Goal: Information Seeking & Learning: Learn about a topic

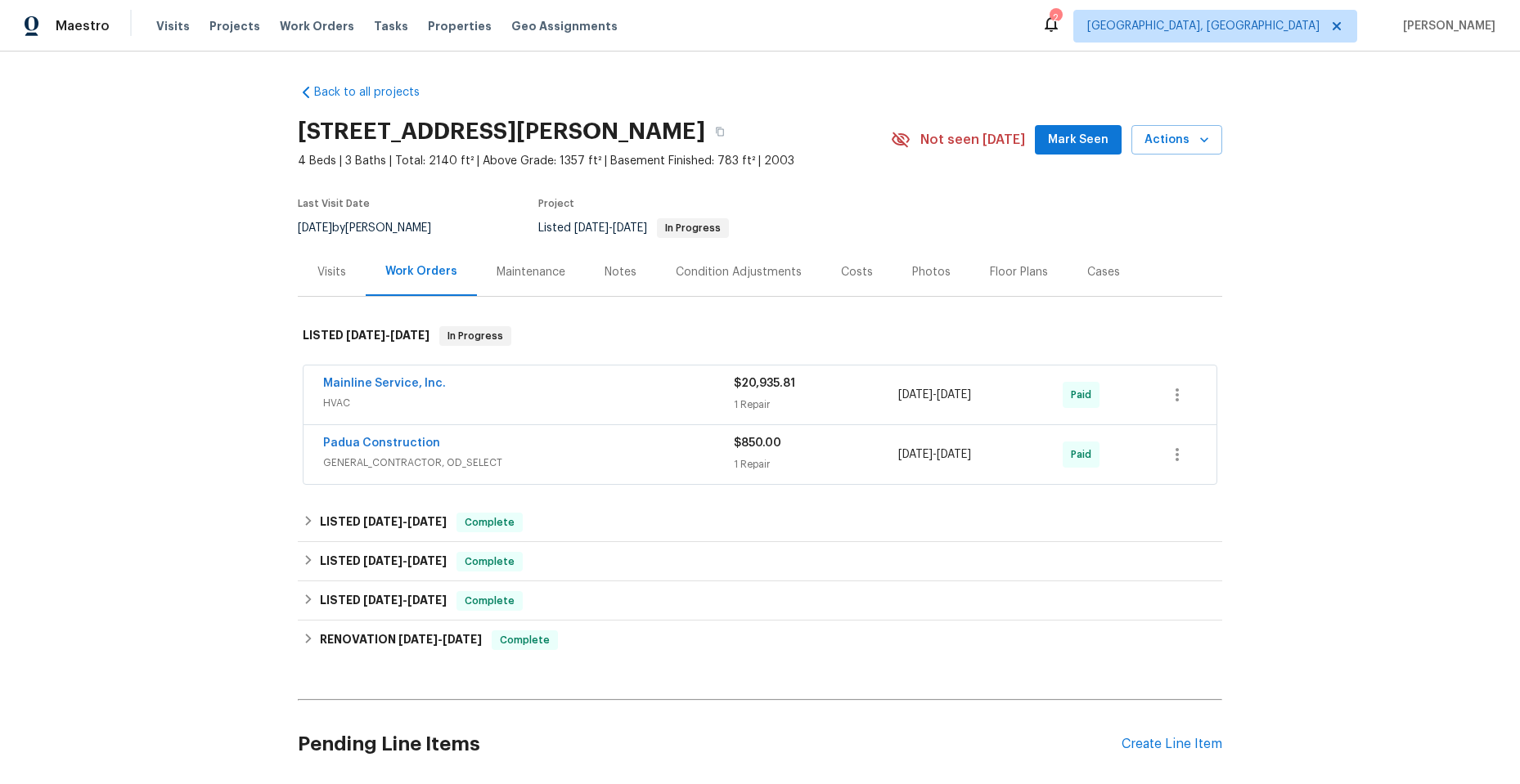
click at [546, 402] on span "HVAC" at bounding box center [528, 403] width 411 height 16
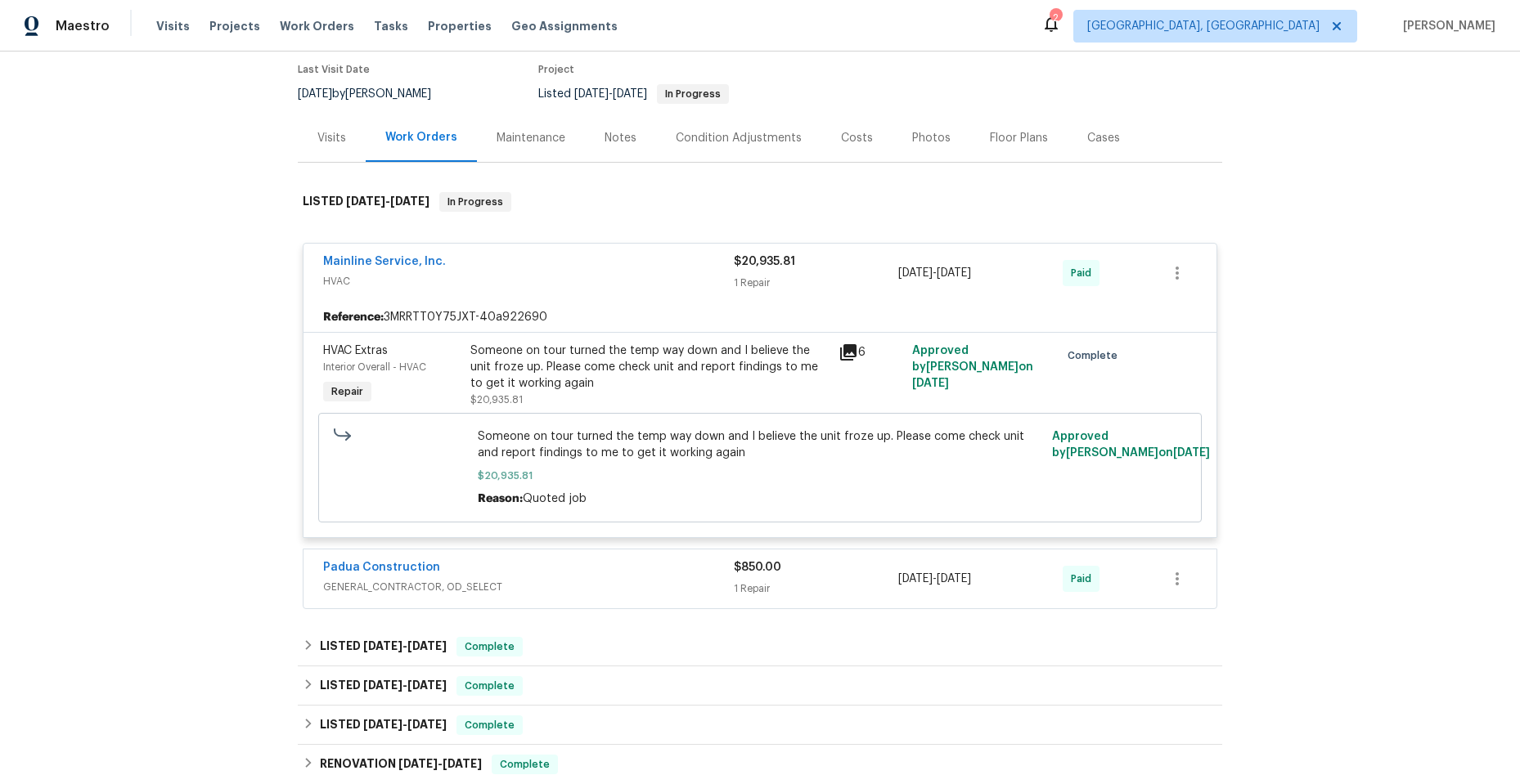
scroll to position [164, 0]
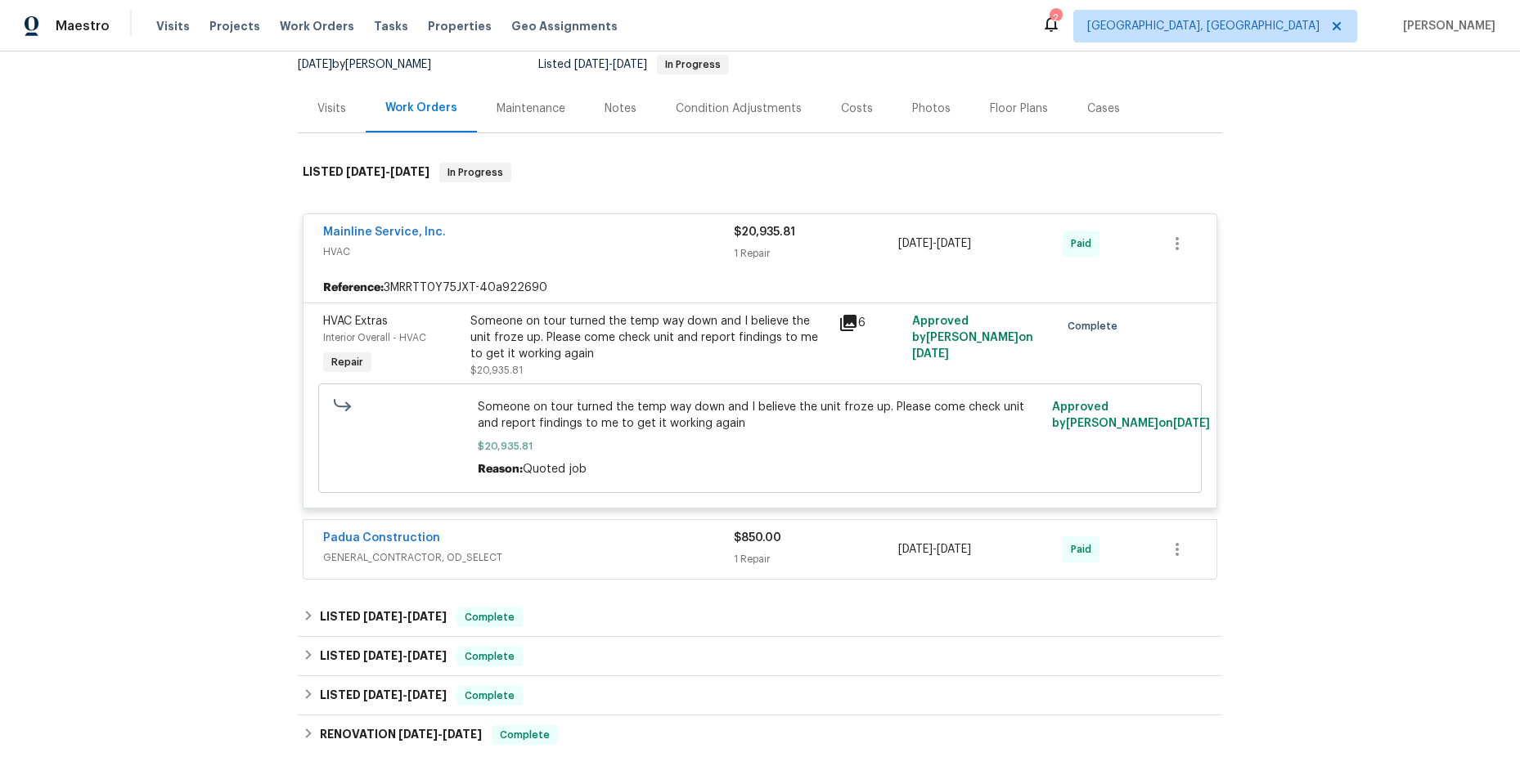
click at [845, 321] on icon at bounding box center [848, 323] width 16 height 16
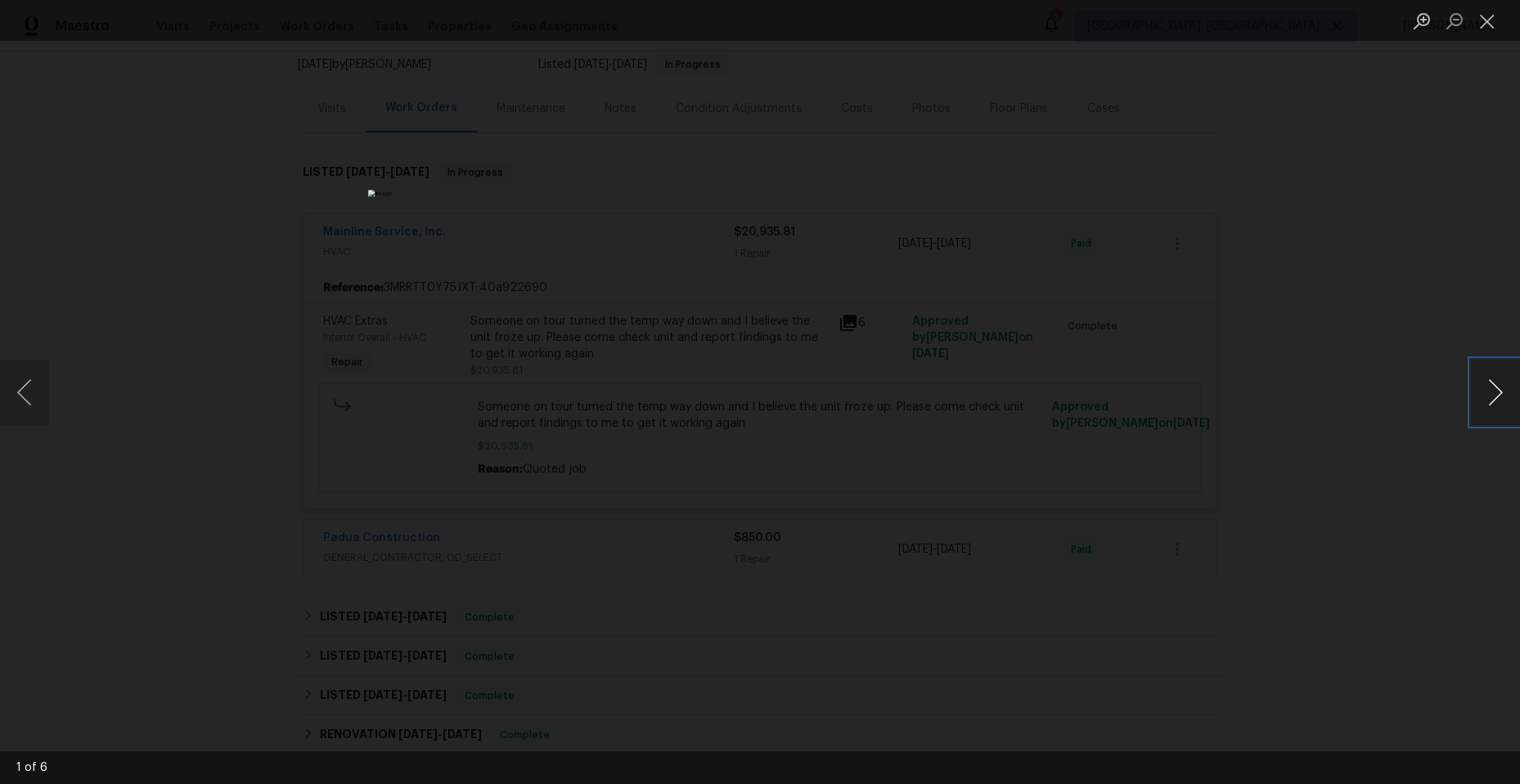
click at [1491, 390] on button "Next image" at bounding box center [1495, 392] width 49 height 65
click at [1487, 20] on button "Close lightbox" at bounding box center [1487, 21] width 33 height 29
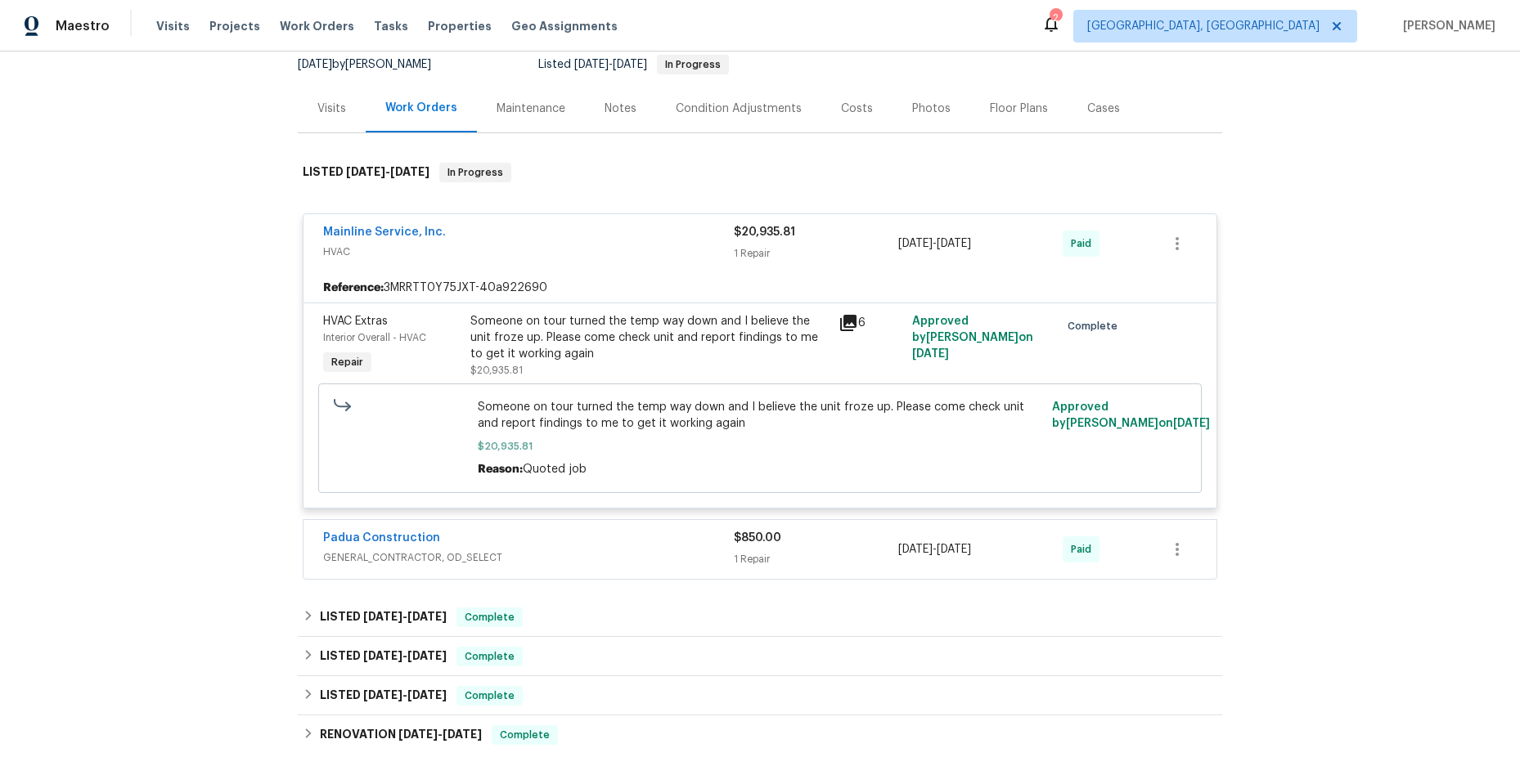
click at [660, 255] on span "HVAC" at bounding box center [528, 252] width 411 height 16
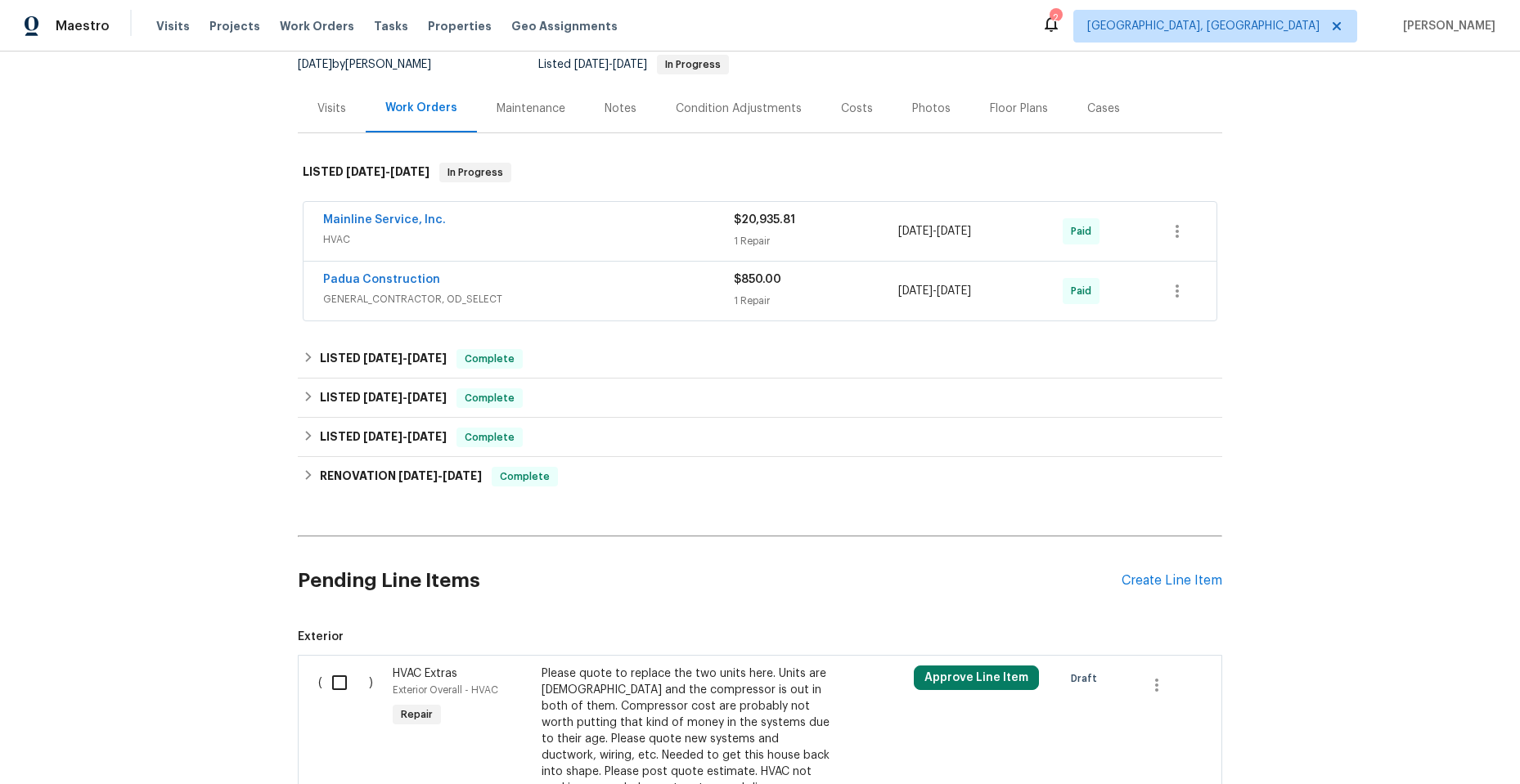
click at [619, 227] on div "Mainline Service, Inc." at bounding box center [528, 222] width 411 height 20
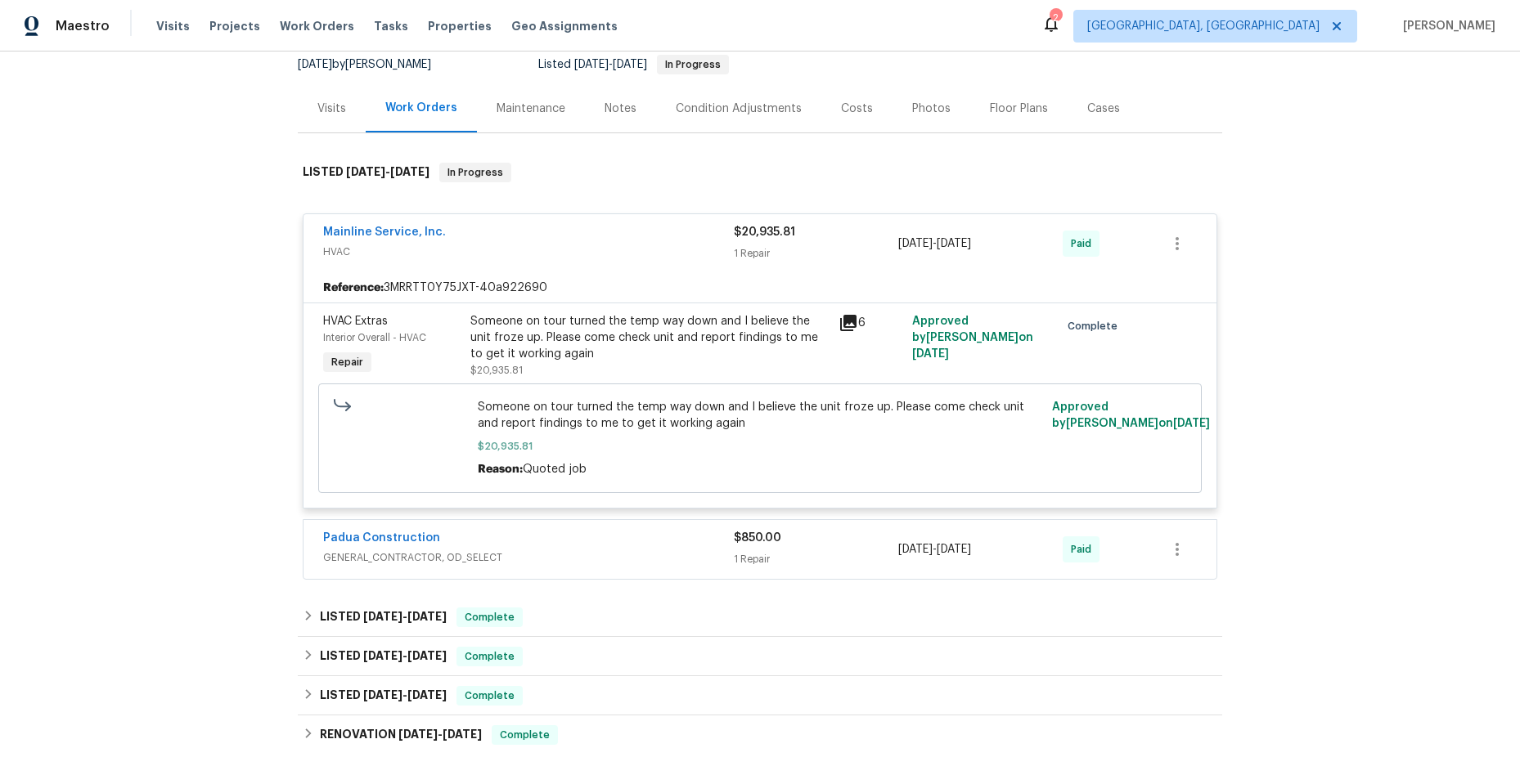
click at [840, 317] on icon at bounding box center [848, 323] width 16 height 16
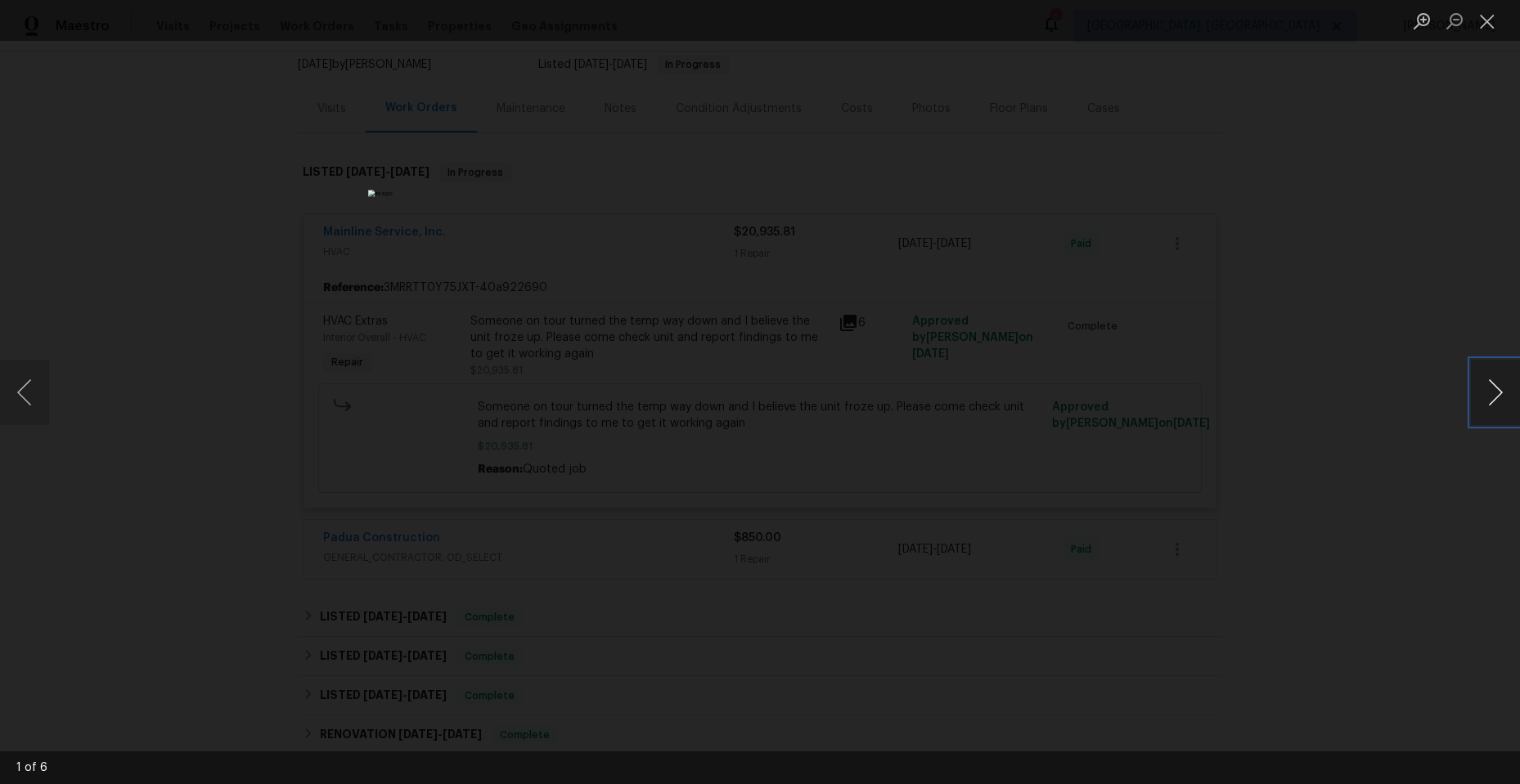
click at [1495, 384] on button "Next image" at bounding box center [1495, 392] width 49 height 65
click at [1490, 20] on button "Close lightbox" at bounding box center [1487, 21] width 33 height 29
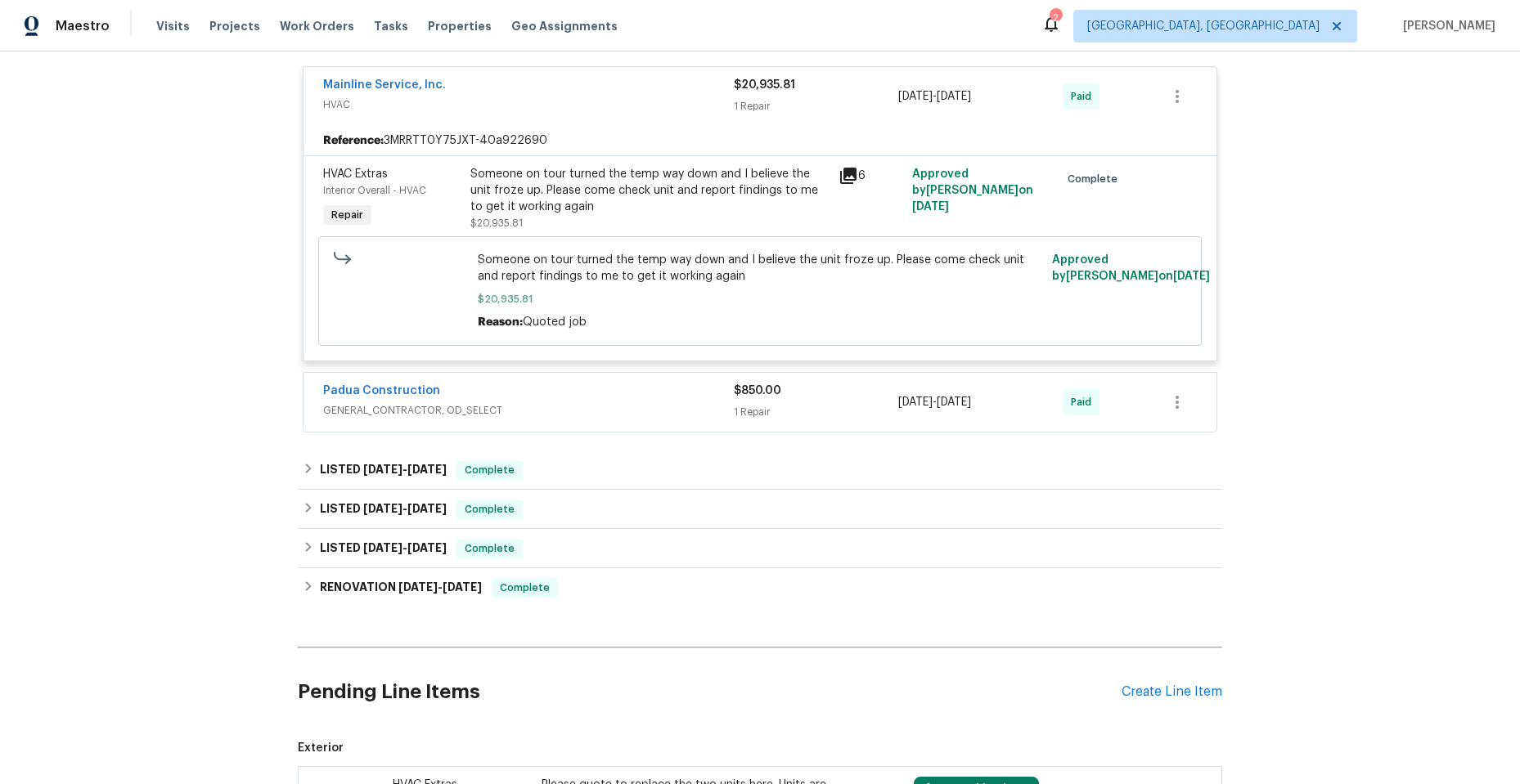
scroll to position [327, 0]
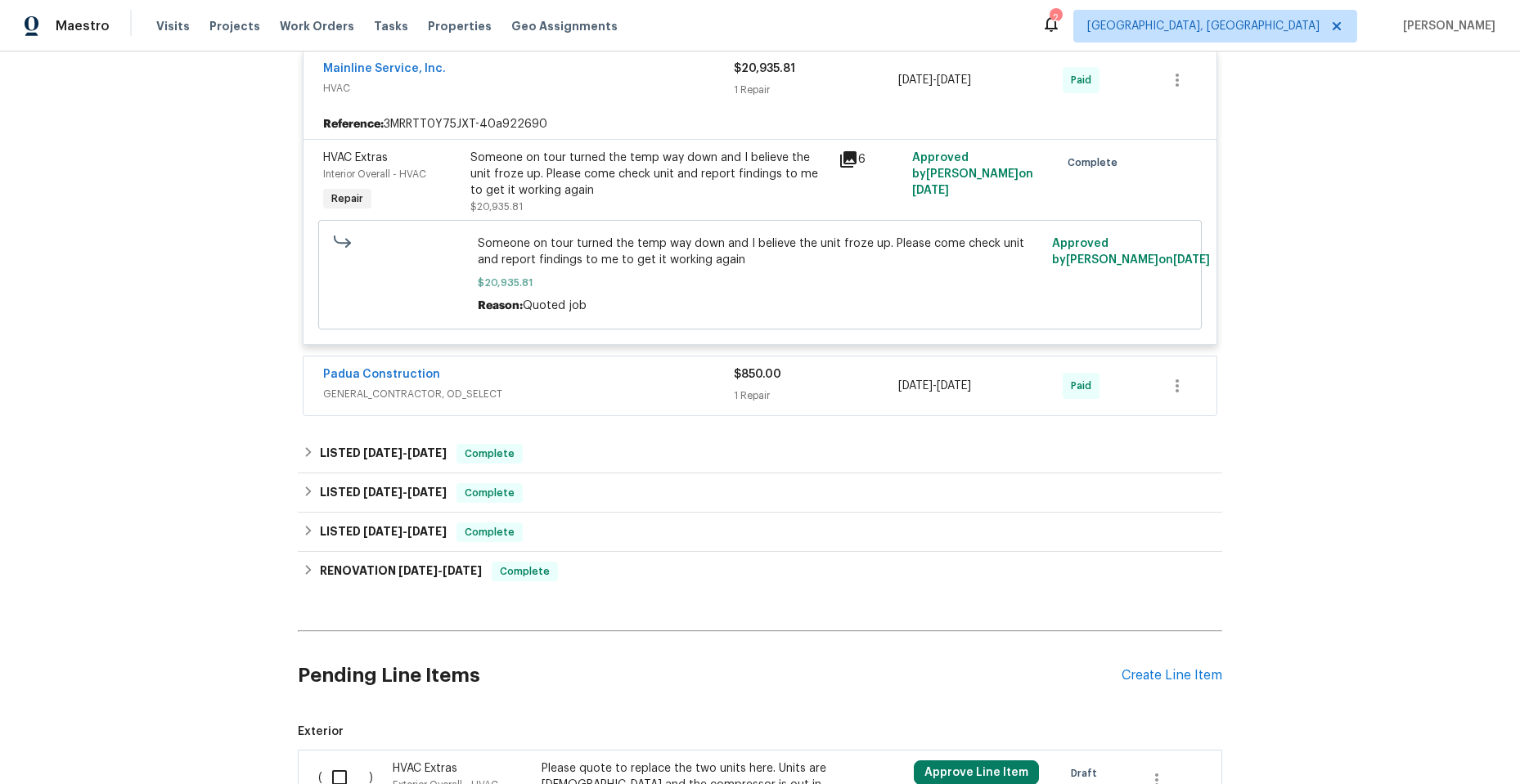
click at [624, 388] on span "GENERAL_CONTRACTOR, OD_SELECT" at bounding box center [528, 394] width 411 height 16
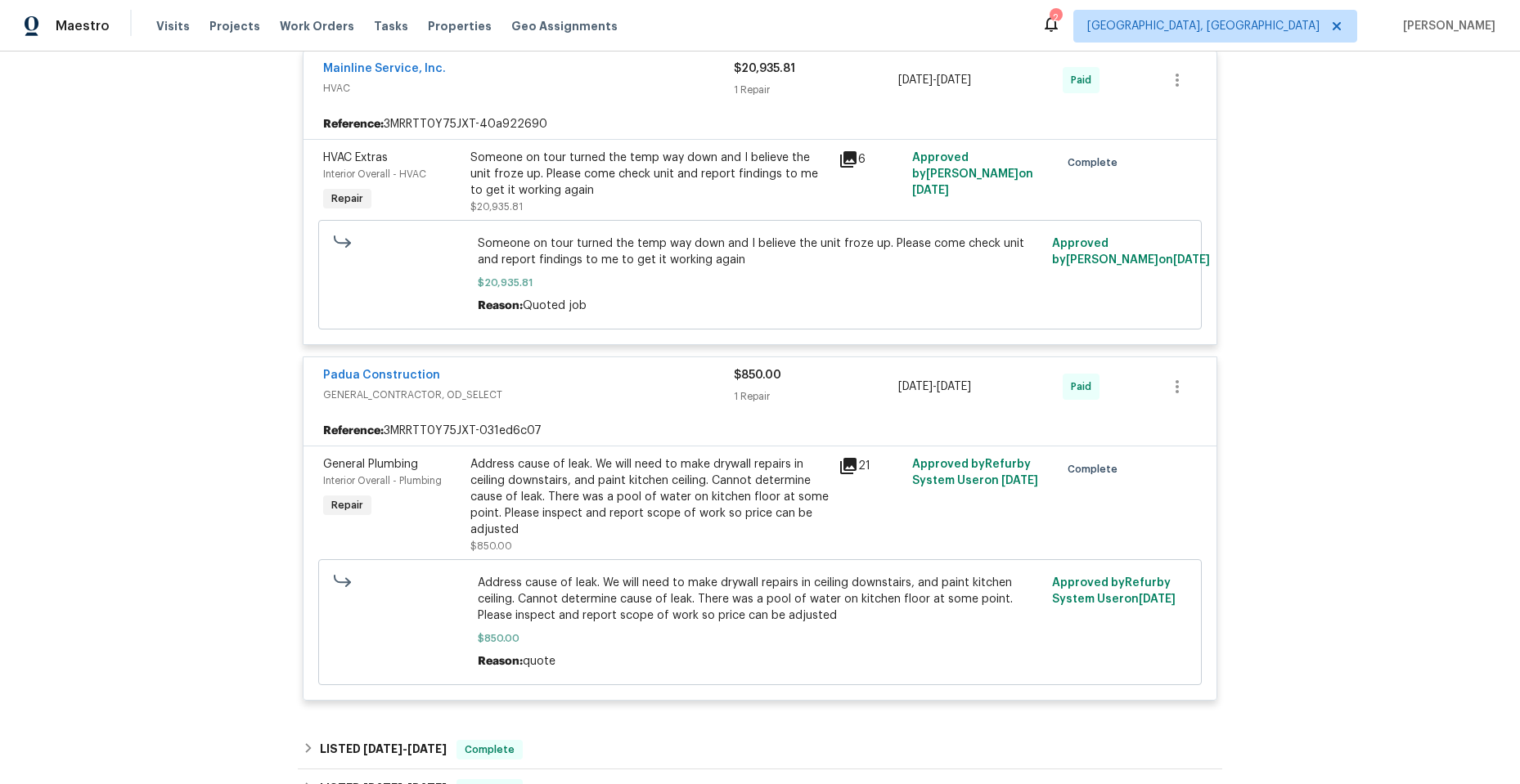
click at [847, 465] on icon at bounding box center [848, 466] width 16 height 16
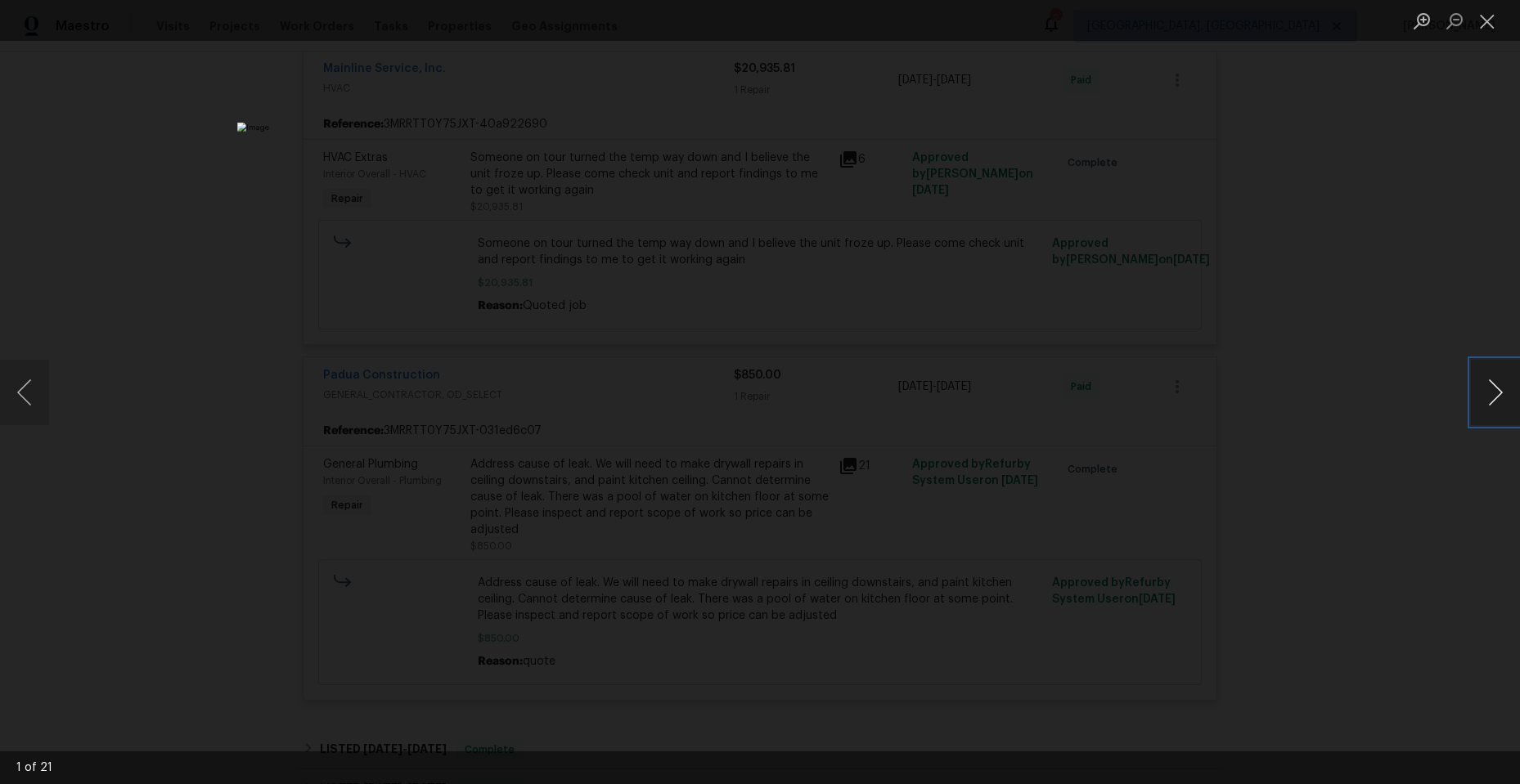
click at [1495, 391] on button "Next image" at bounding box center [1495, 392] width 49 height 65
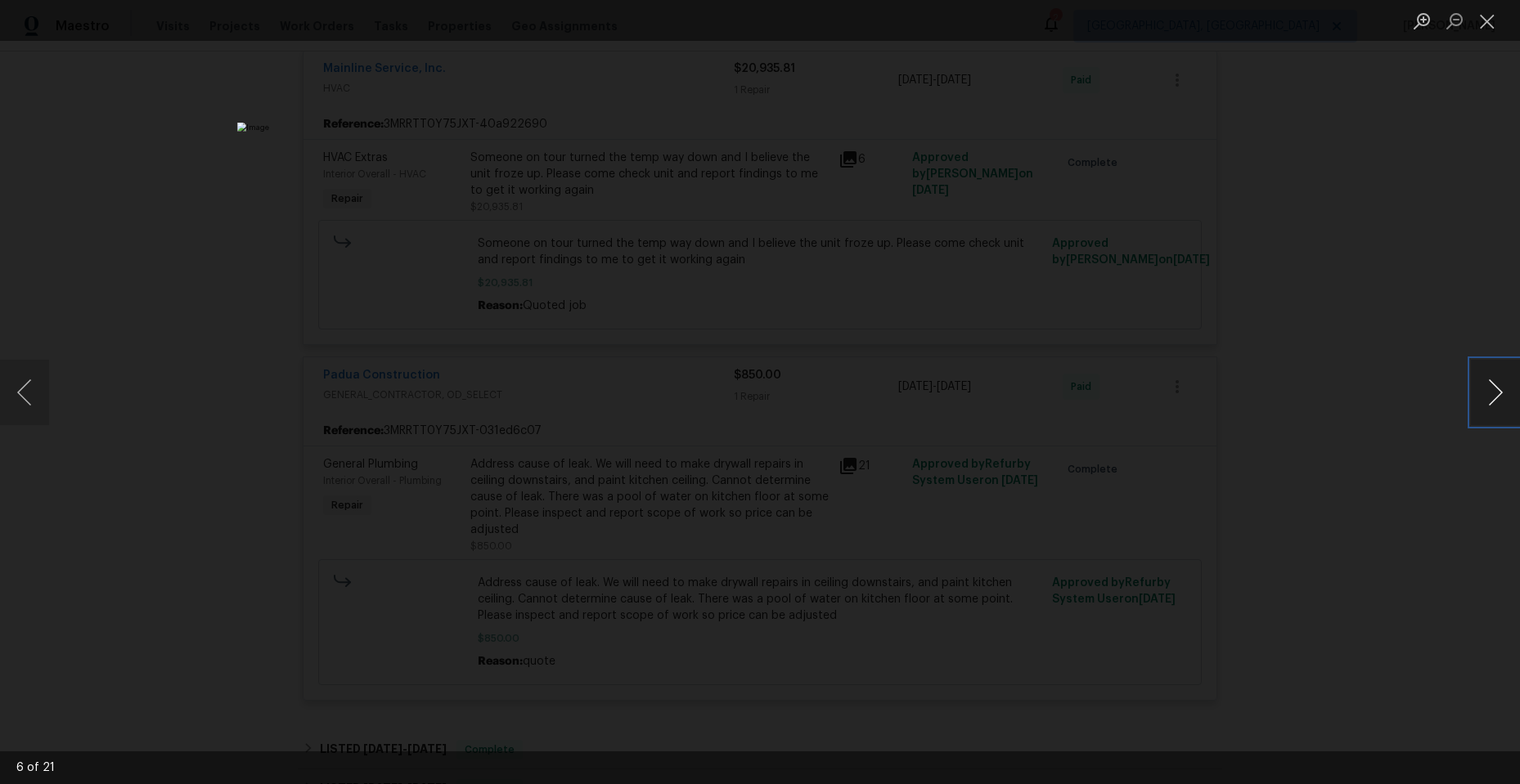
click at [1495, 391] on button "Next image" at bounding box center [1495, 392] width 49 height 65
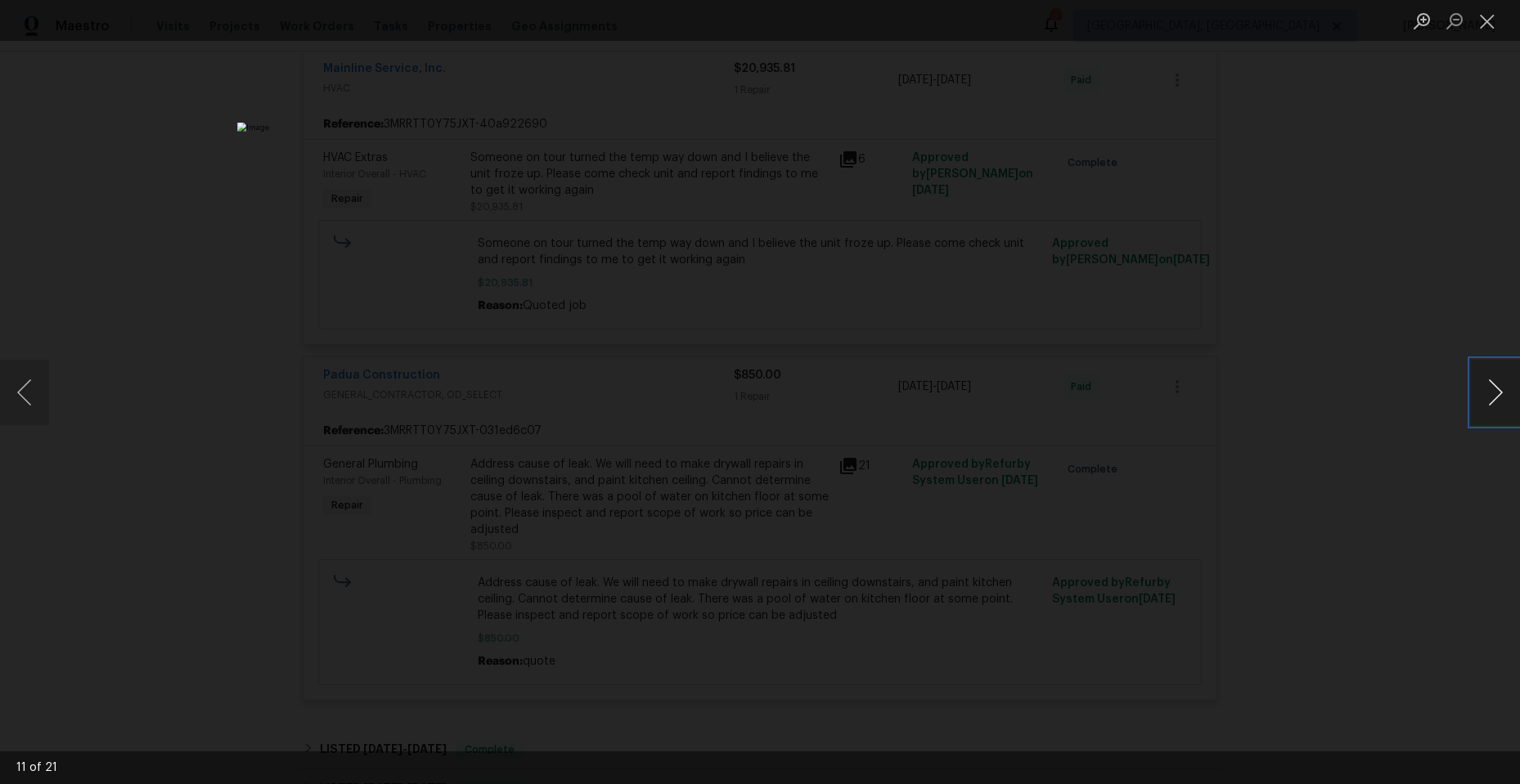
click at [1495, 391] on button "Next image" at bounding box center [1495, 392] width 49 height 65
click at [1488, 17] on button "Close lightbox" at bounding box center [1487, 21] width 33 height 29
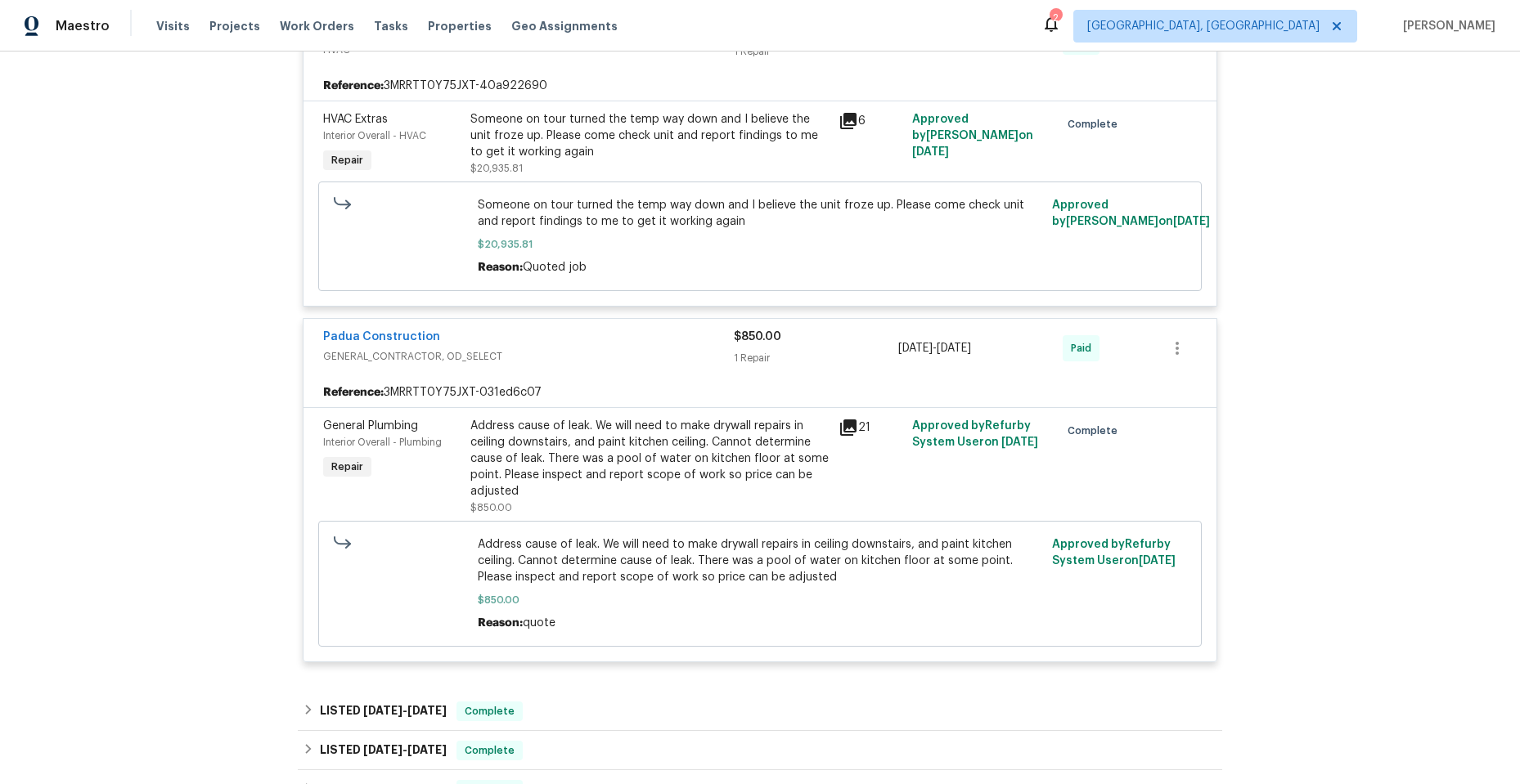
scroll to position [409, 0]
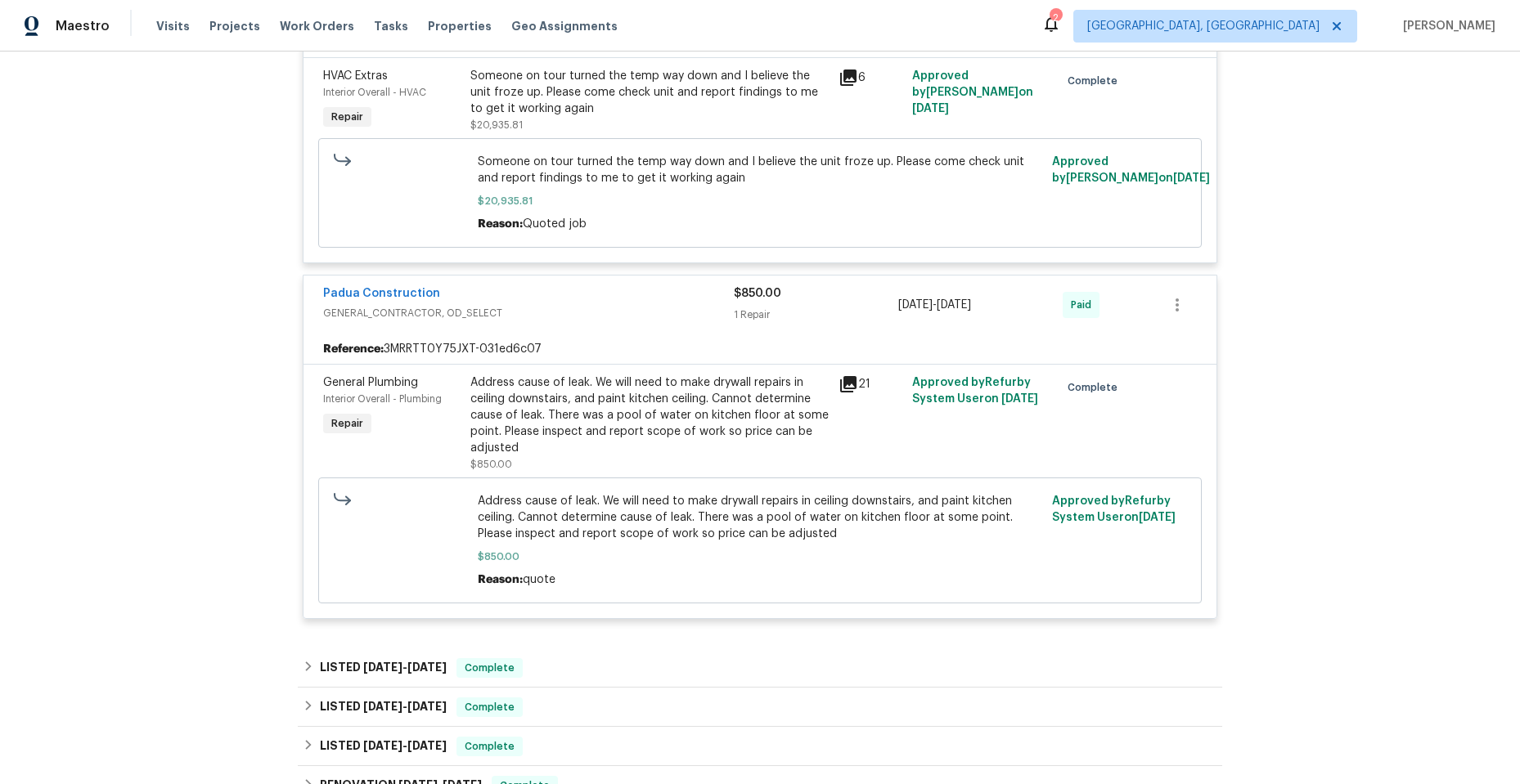
click at [846, 383] on icon at bounding box center [848, 384] width 16 height 16
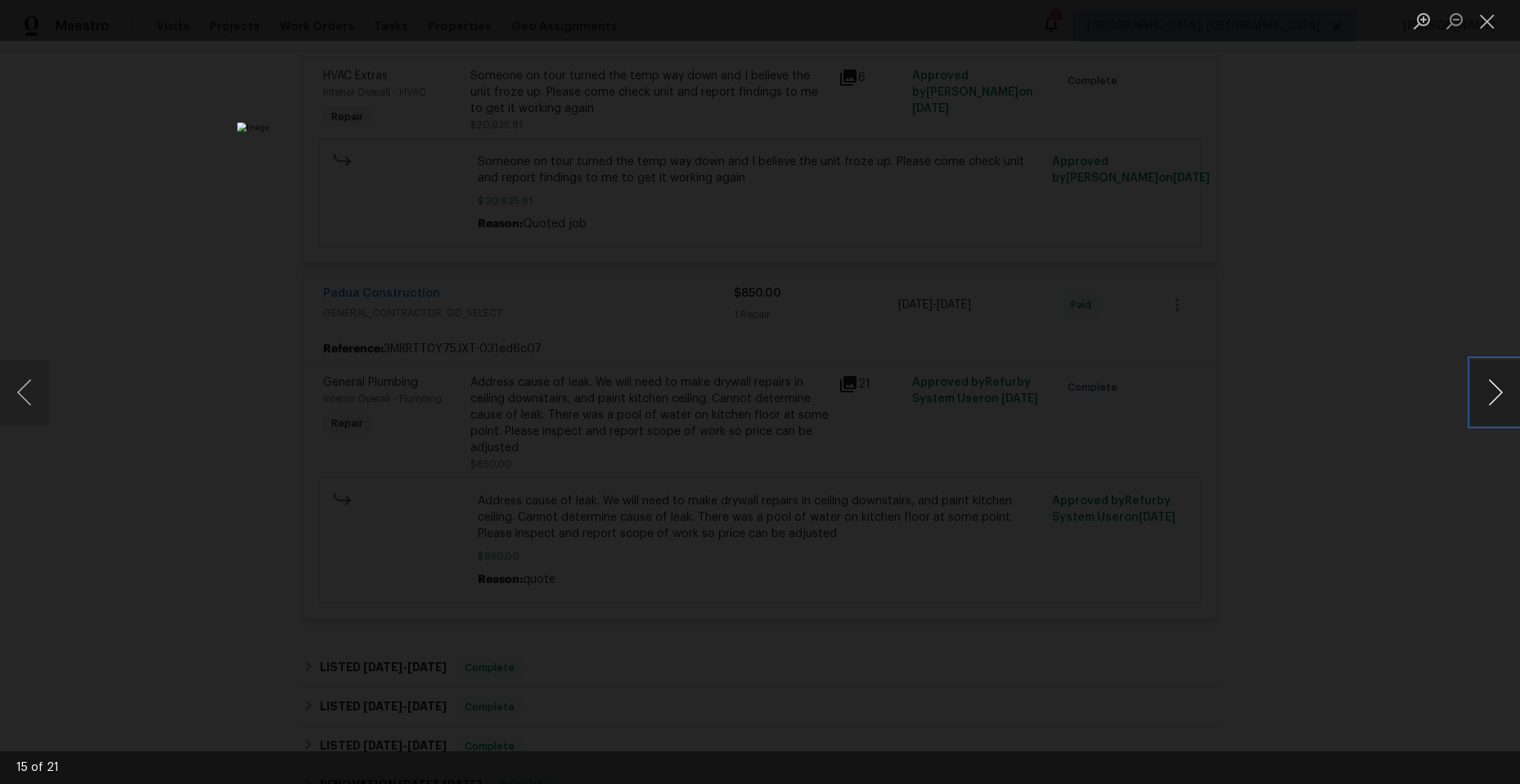
click at [1491, 383] on button "Next image" at bounding box center [1495, 392] width 49 height 65
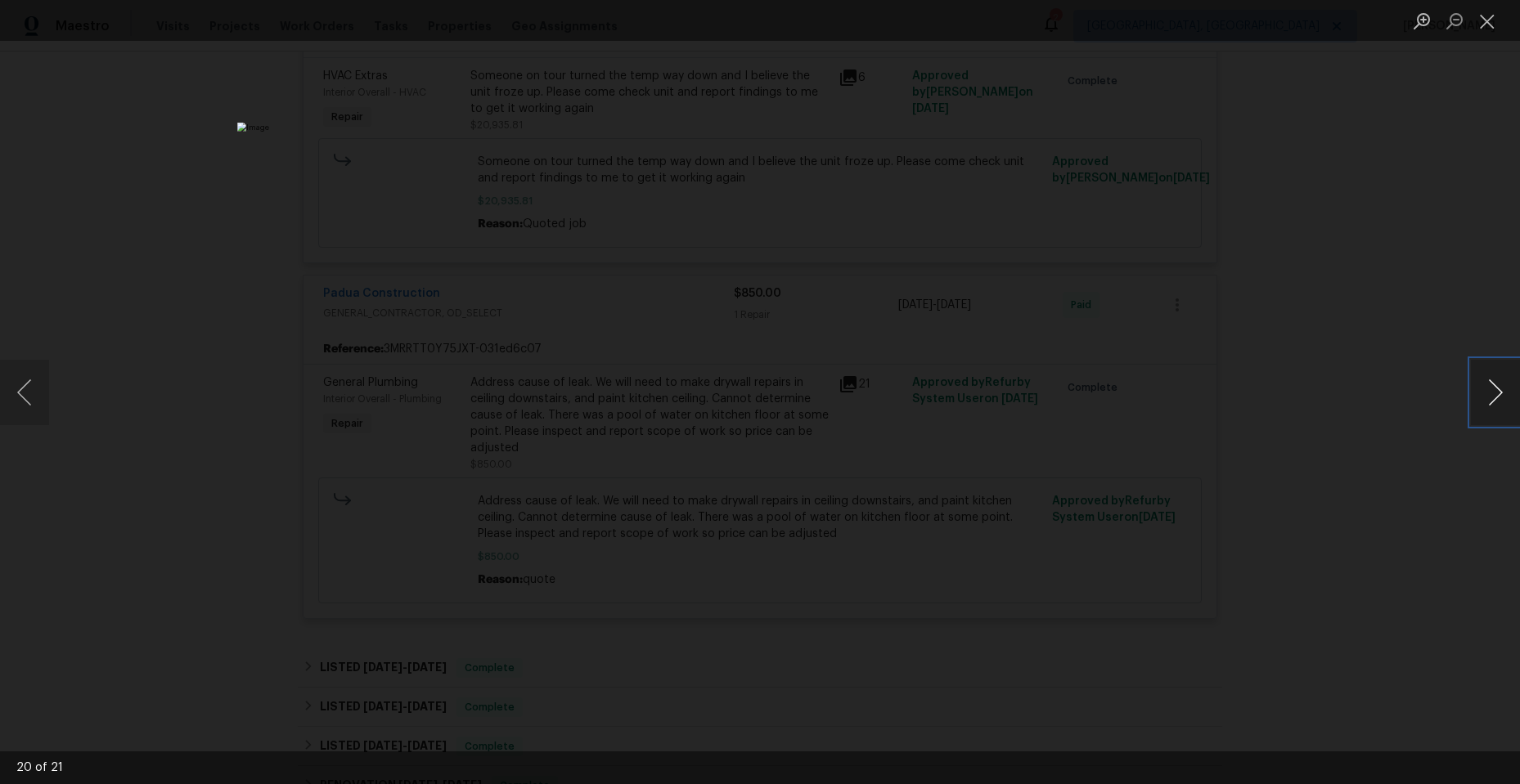
click at [1491, 383] on button "Next image" at bounding box center [1495, 392] width 49 height 65
click at [1496, 20] on button "Close lightbox" at bounding box center [1487, 21] width 33 height 29
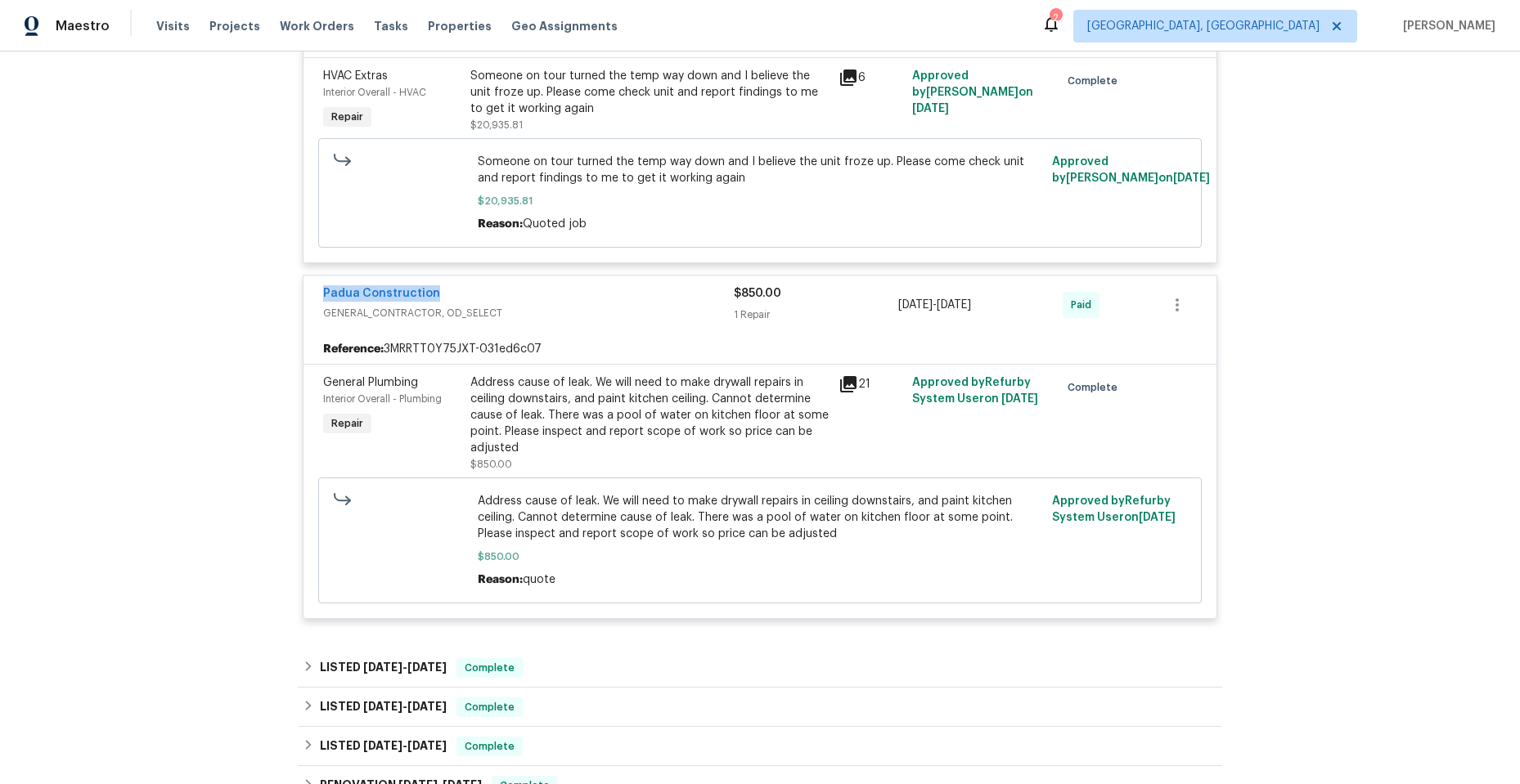
drag, startPoint x: 312, startPoint y: 291, endPoint x: 454, endPoint y: 291, distance: 142.3
click at [454, 291] on div "Padua Construction GENERAL_CONTRACTOR, OD_SELECT $850.00 1 Repair 6/24/2025 - 6…" at bounding box center [759, 305] width 913 height 59
copy link "Padua Construction"
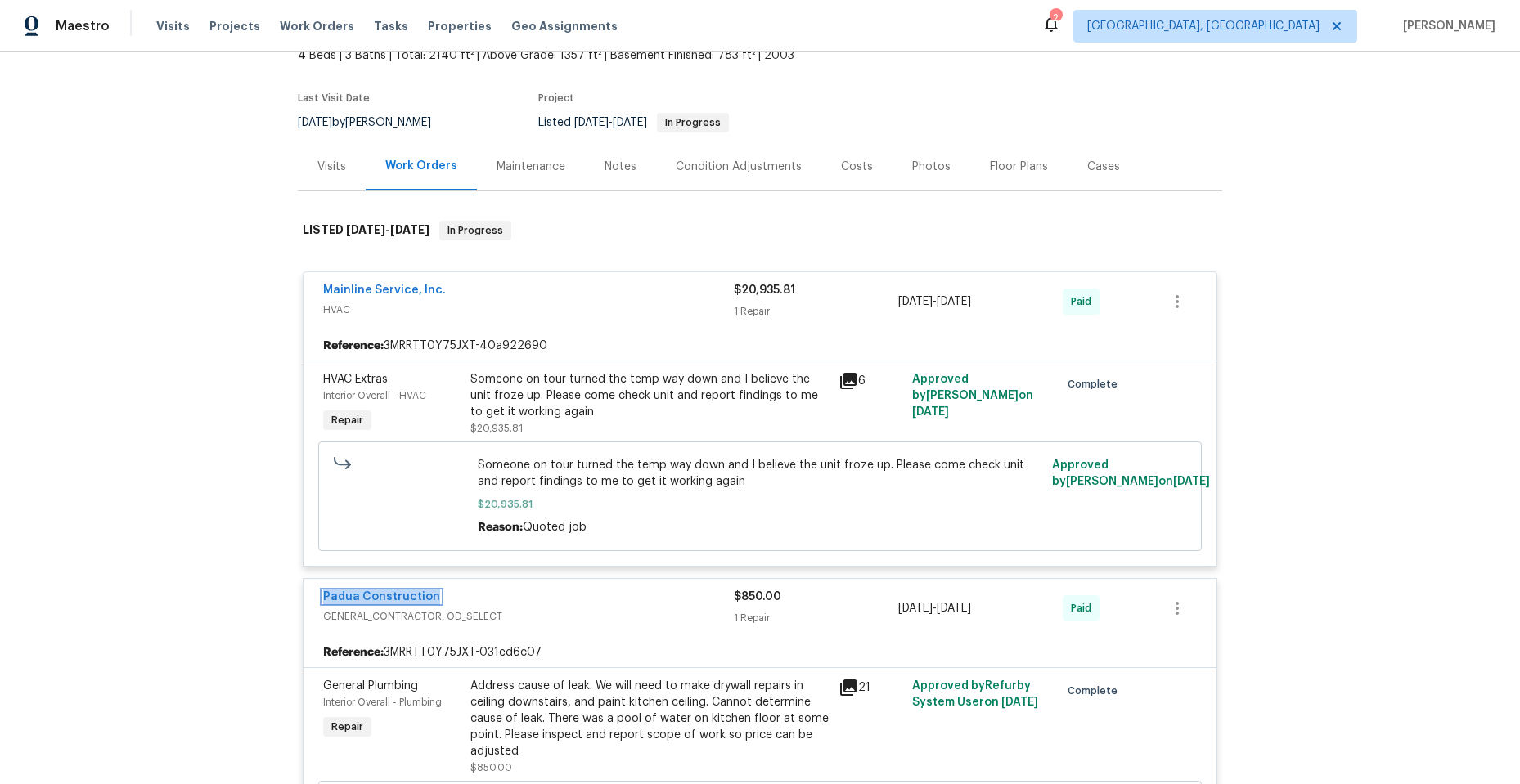
scroll to position [82, 0]
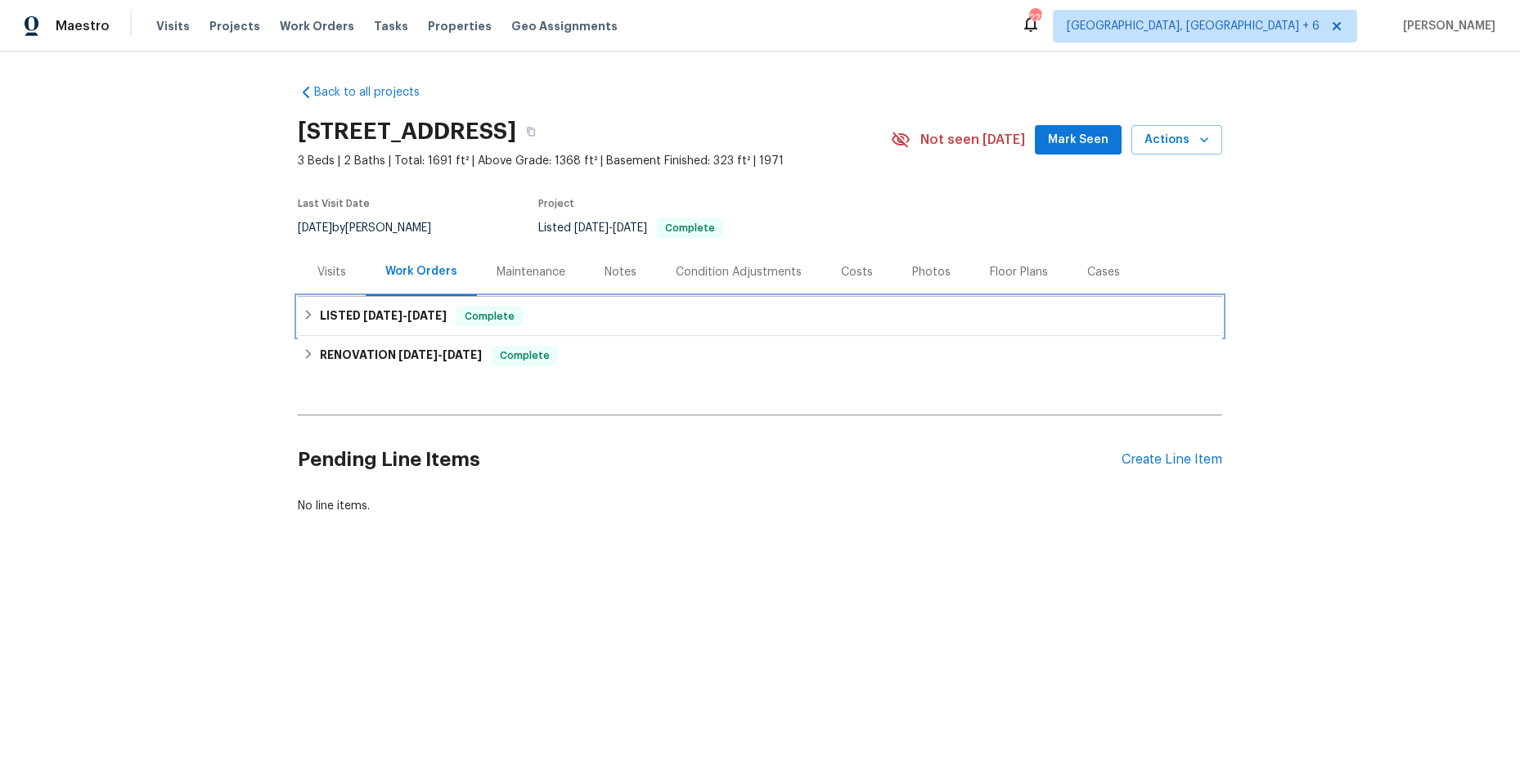
click at [303, 316] on icon at bounding box center [308, 314] width 11 height 11
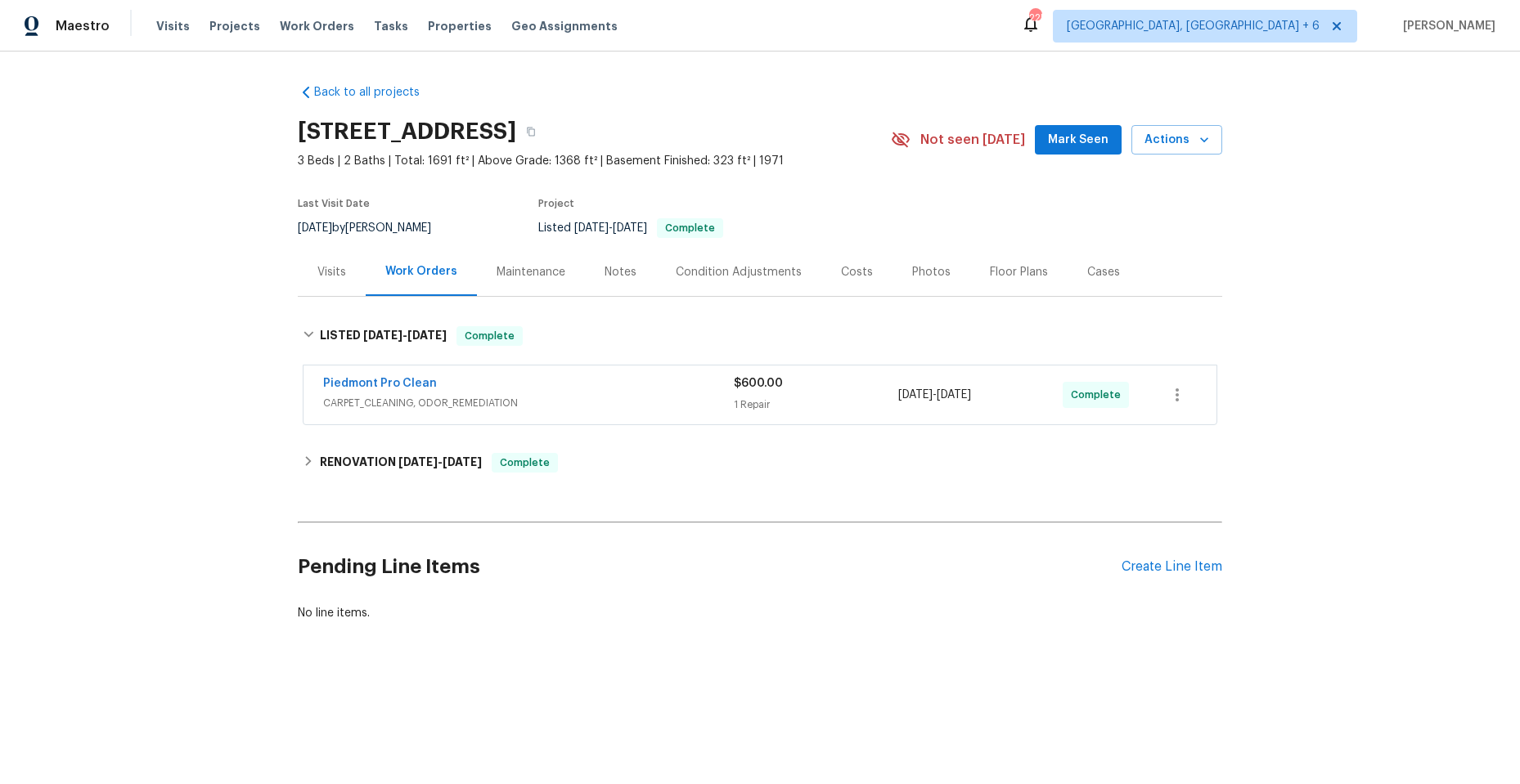
click at [613, 402] on span "CARPET_CLEANING, ODOR_REMEDIATION" at bounding box center [528, 403] width 411 height 16
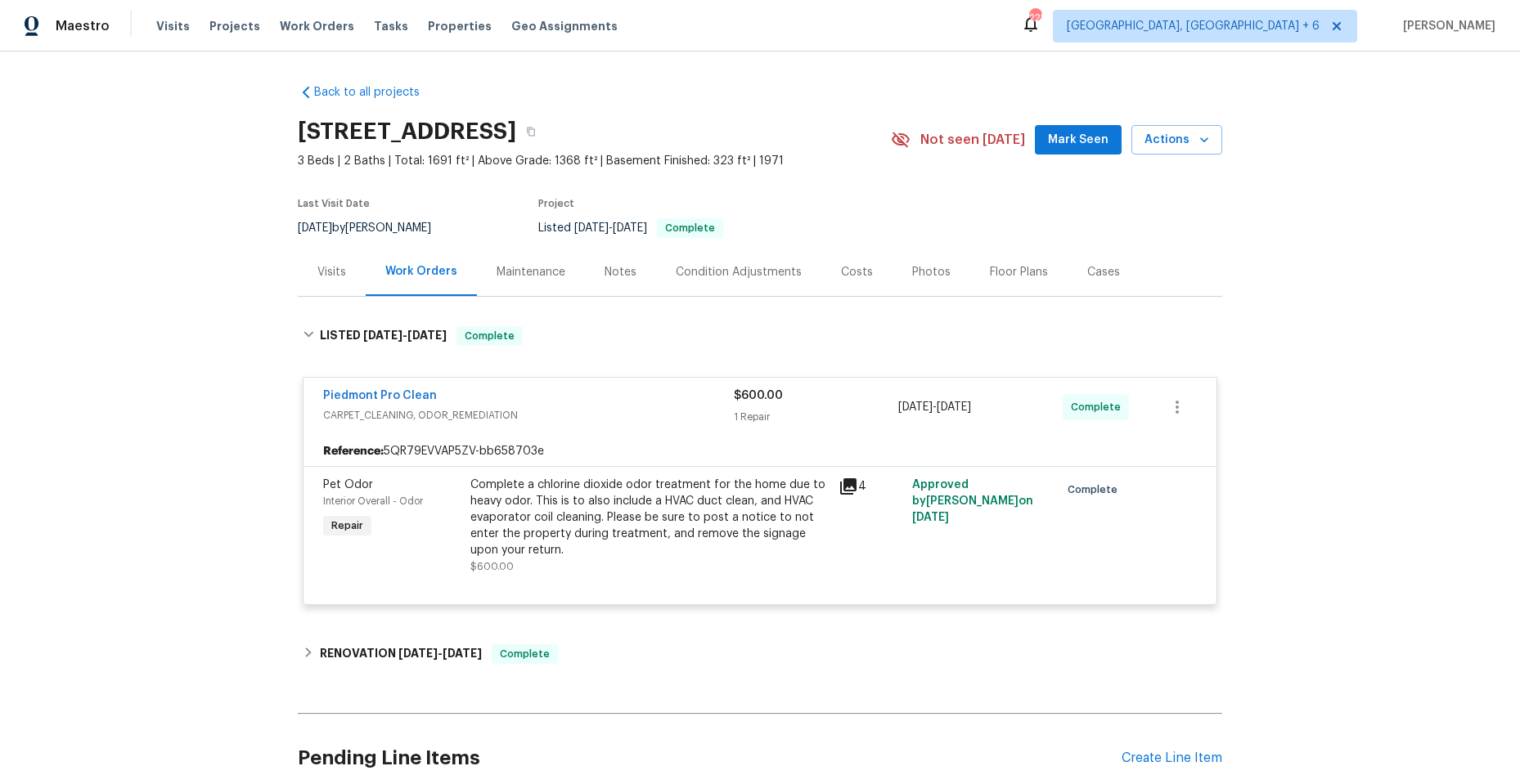
click at [595, 401] on div "Piedmont Pro Clean" at bounding box center [528, 398] width 411 height 20
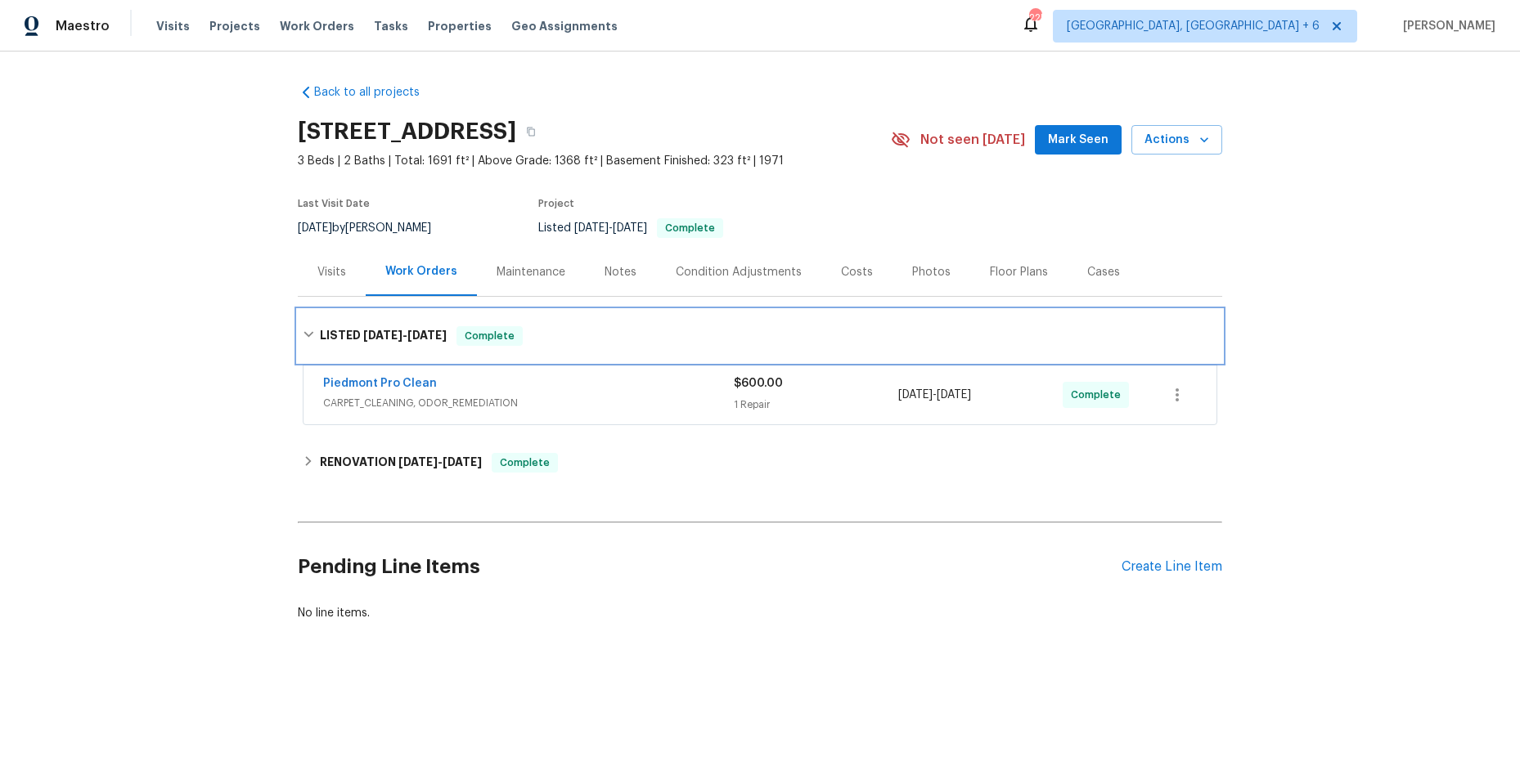
click at [310, 333] on div "LISTED 8/12/25 - 8/15/25 Complete" at bounding box center [760, 336] width 915 height 20
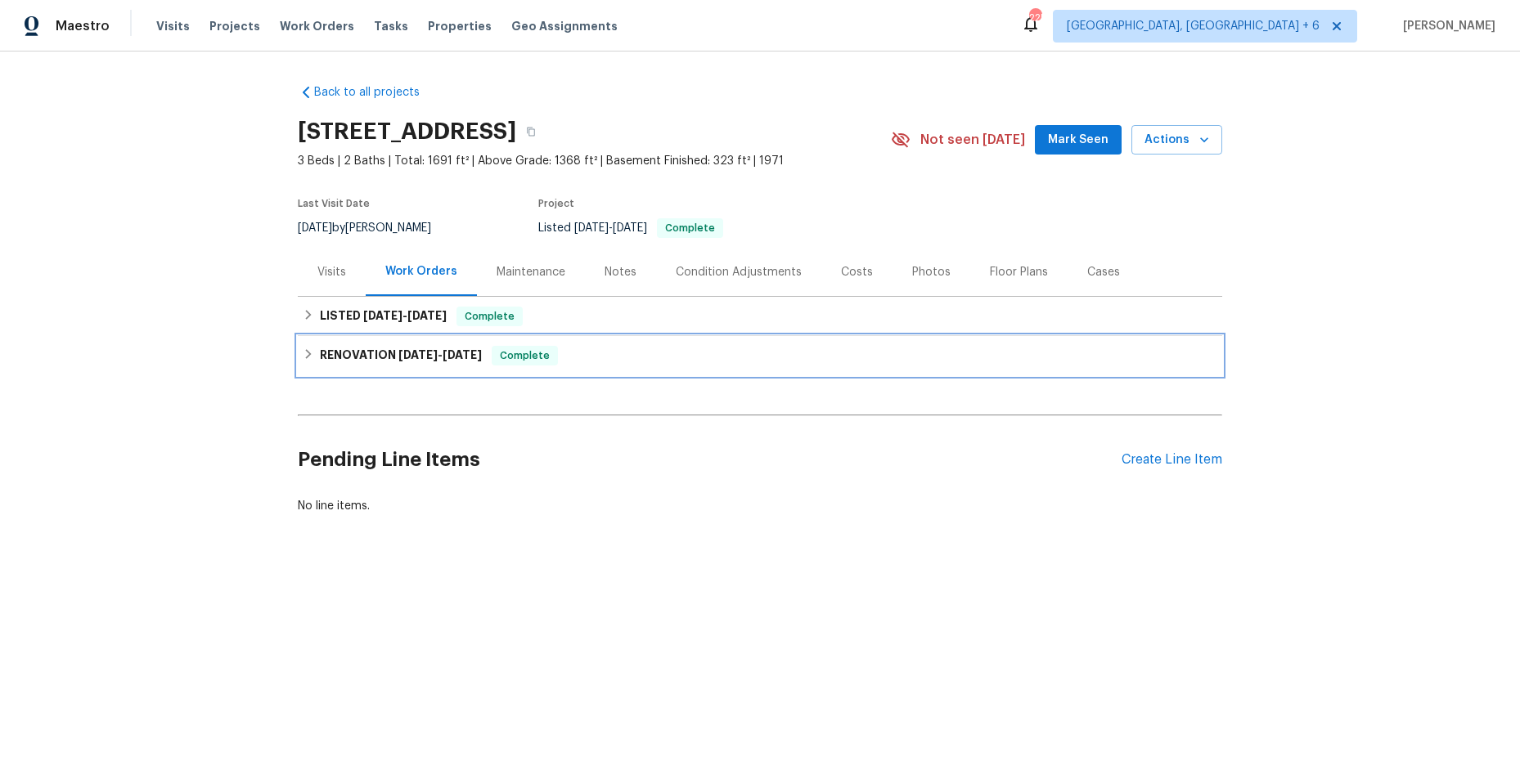
click at [320, 353] on h6 "RENOVATION 2/14/25 - 3/11/25" at bounding box center [401, 356] width 162 height 20
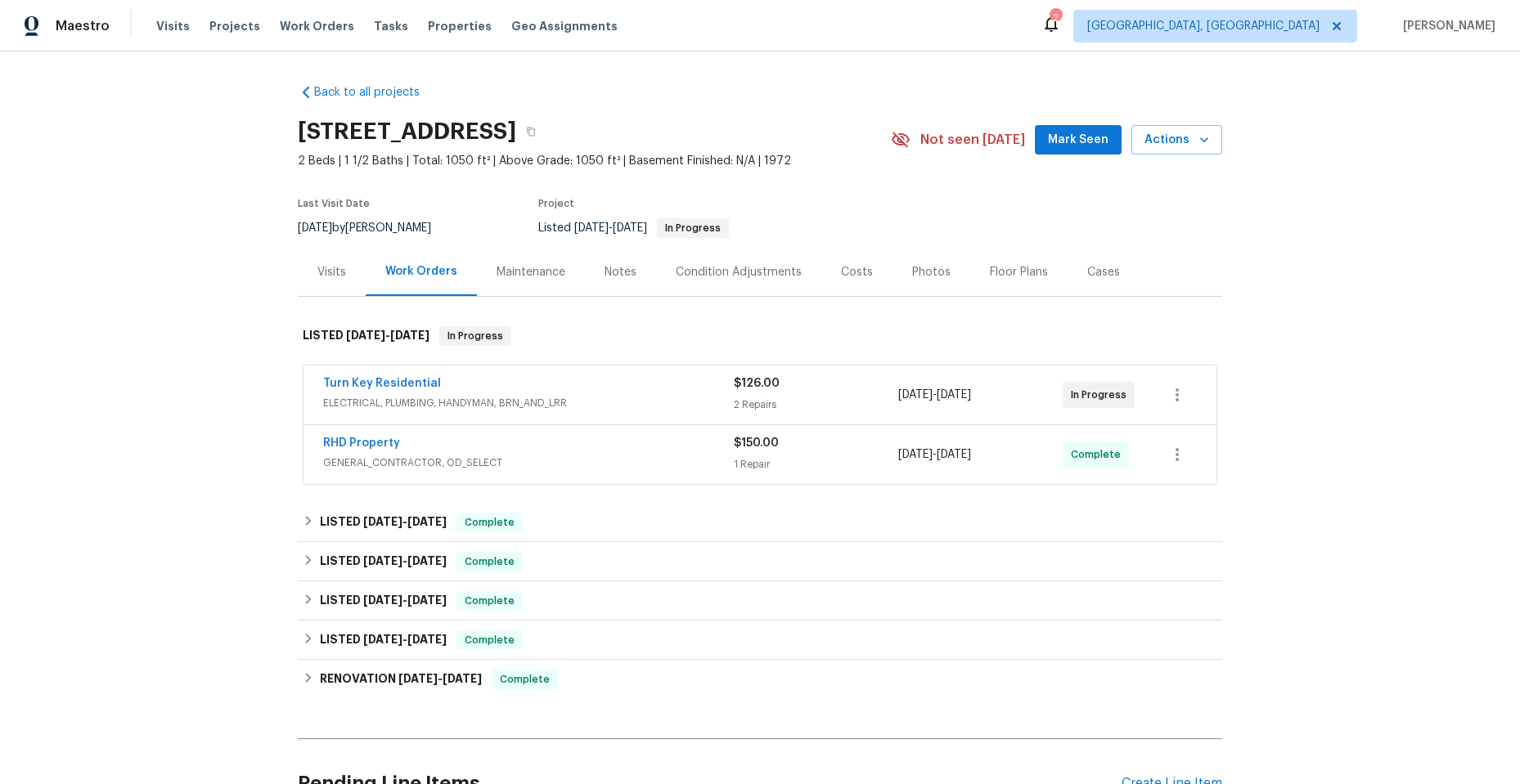
click at [645, 392] on div "Turn Key Residential" at bounding box center [528, 385] width 411 height 20
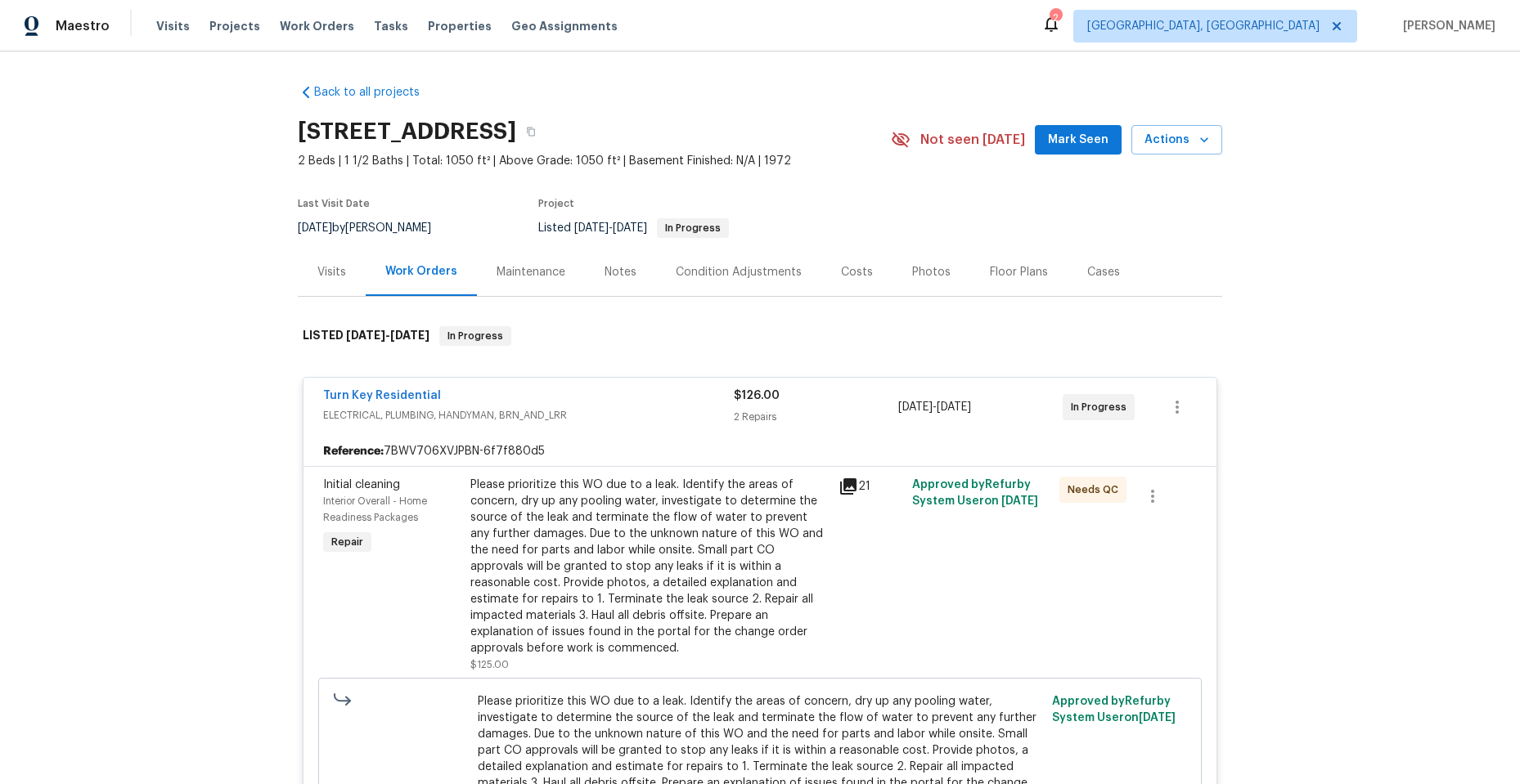
click at [843, 480] on icon at bounding box center [848, 487] width 16 height 16
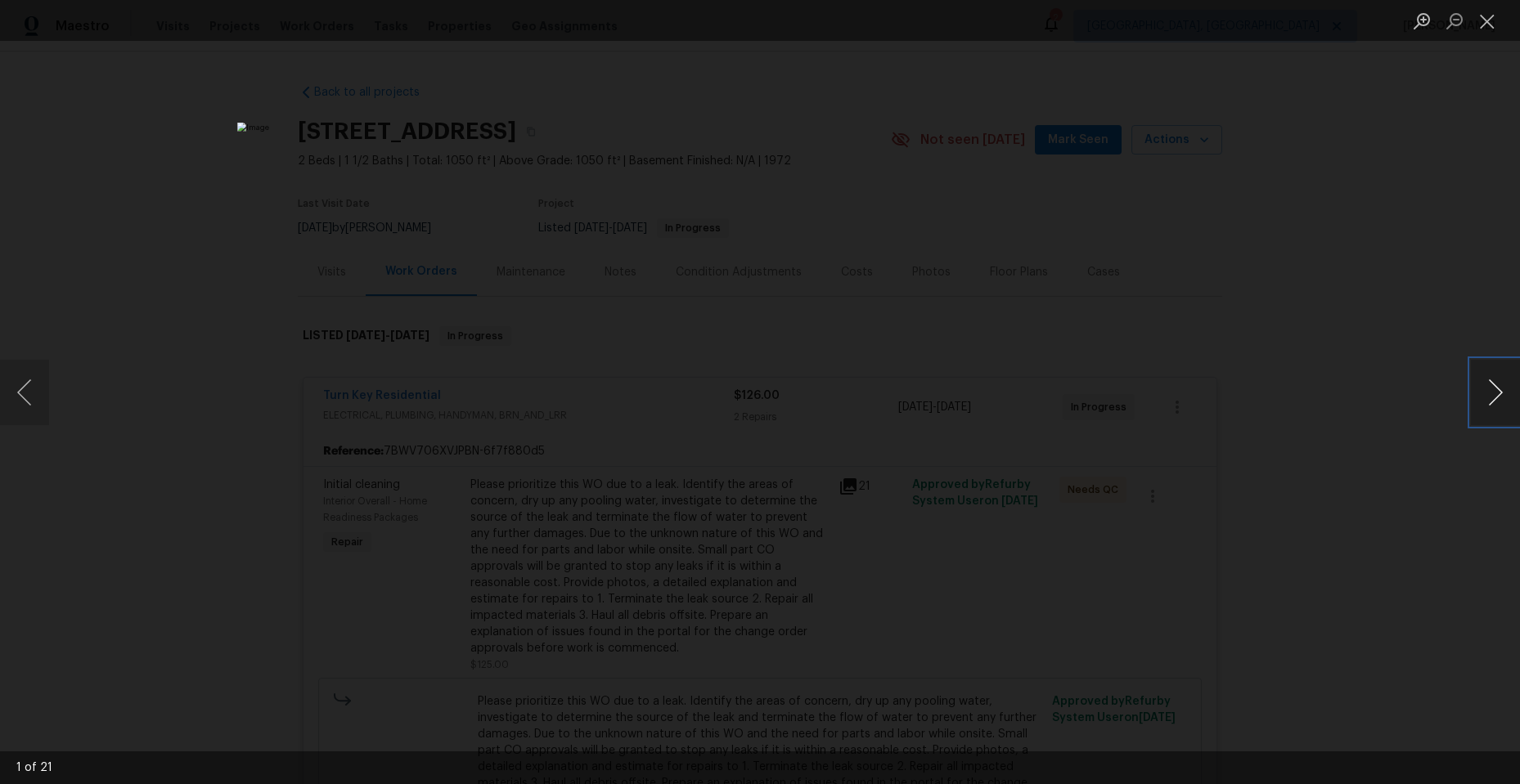
click at [1490, 389] on button "Next image" at bounding box center [1495, 392] width 49 height 65
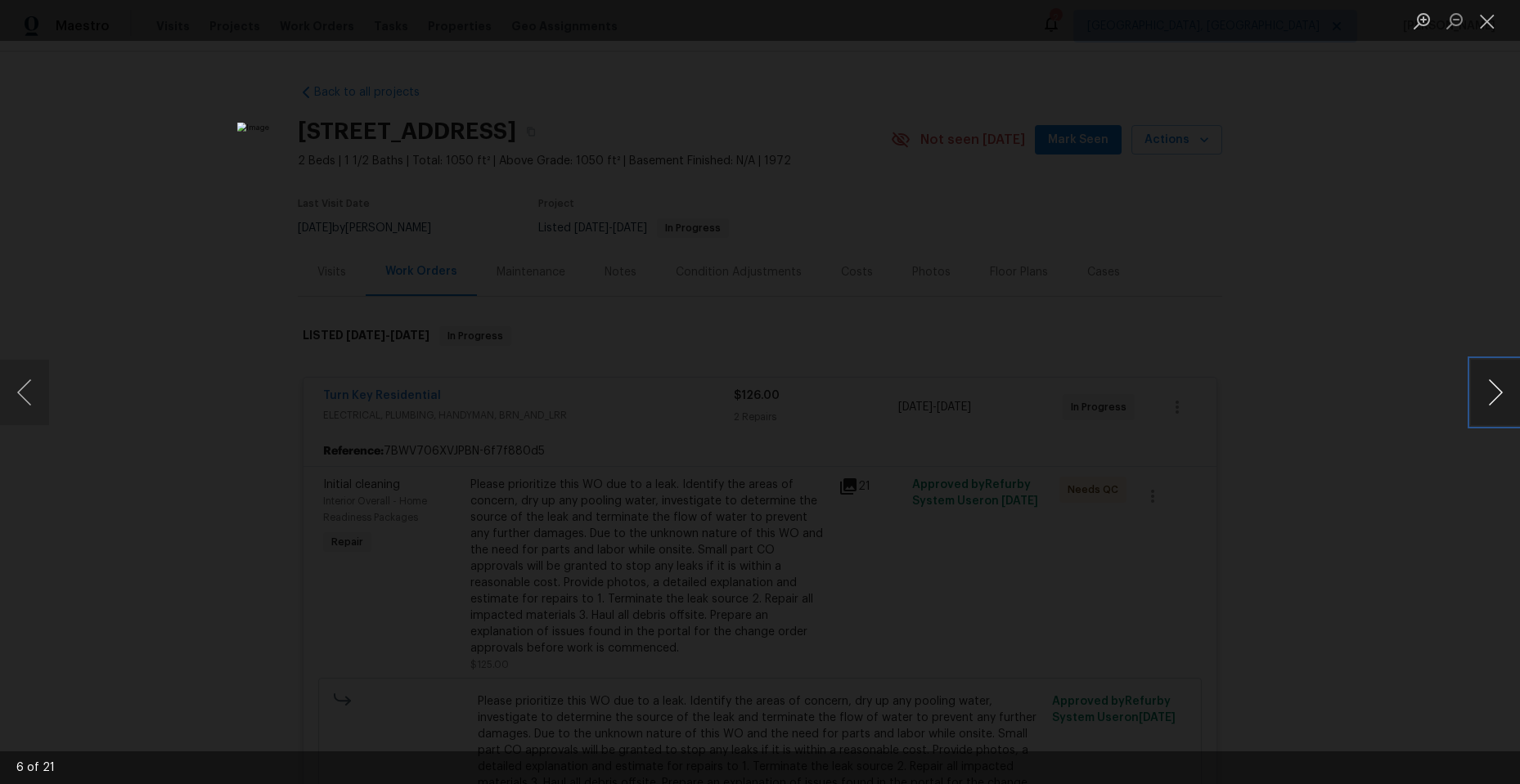
click at [1490, 389] on button "Next image" at bounding box center [1495, 392] width 49 height 65
click at [25, 383] on button "Previous image" at bounding box center [24, 392] width 49 height 65
click at [1486, 379] on button "Next image" at bounding box center [1495, 392] width 49 height 65
click at [1499, 385] on button "Next image" at bounding box center [1495, 392] width 49 height 65
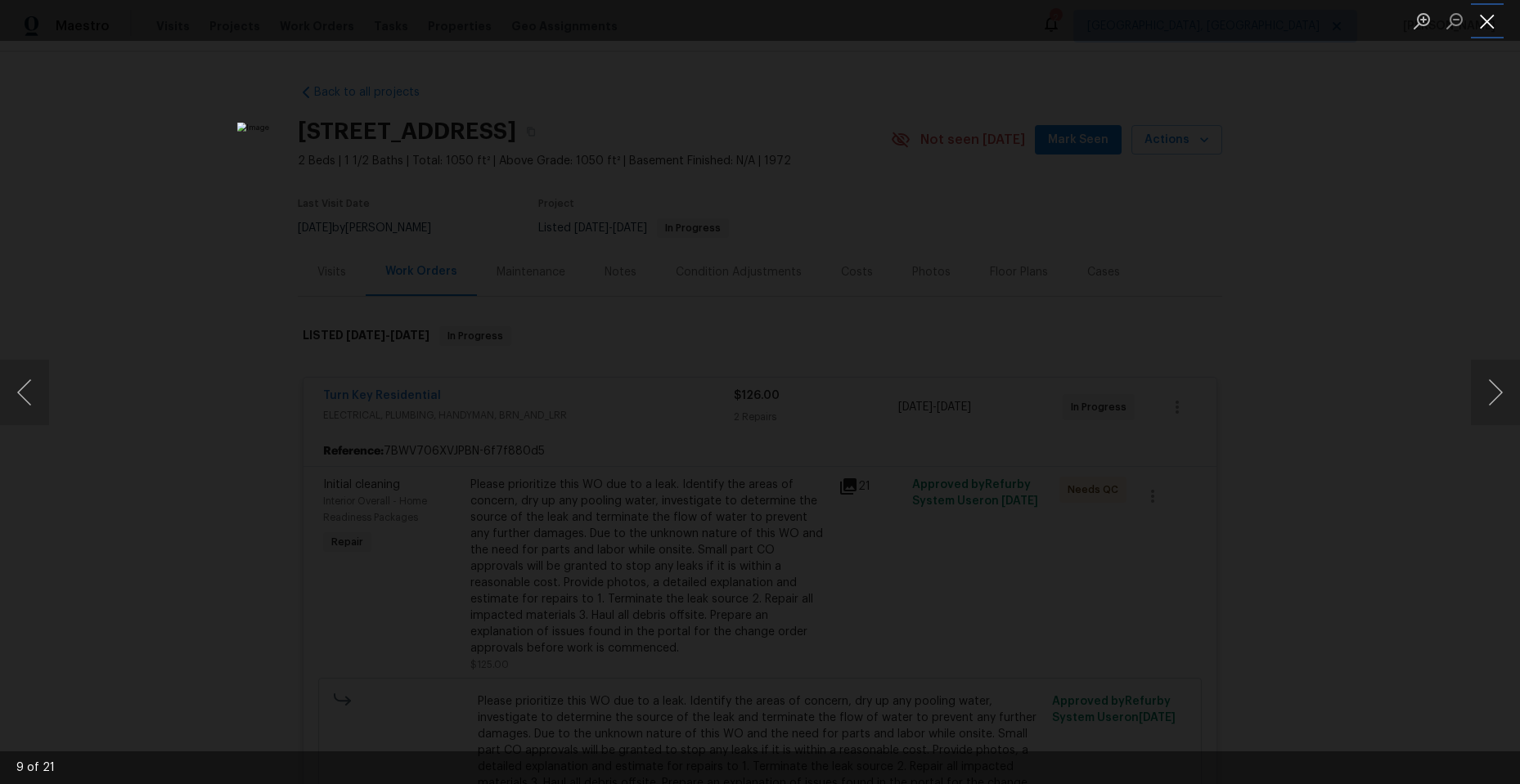
click at [1489, 26] on button "Close lightbox" at bounding box center [1487, 21] width 33 height 29
